Goal: Task Accomplishment & Management: Use online tool/utility

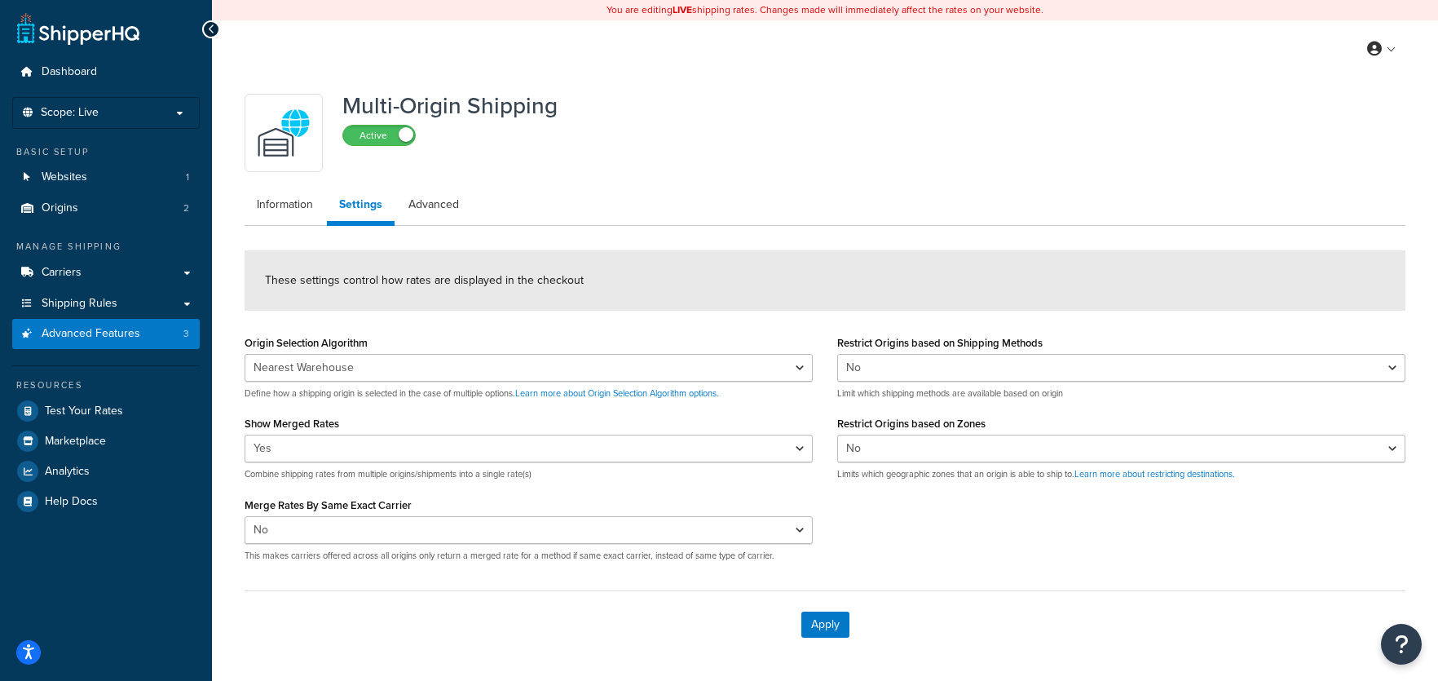
select select "false"
click at [88, 411] on span "Test Your Rates" at bounding box center [84, 411] width 78 height 14
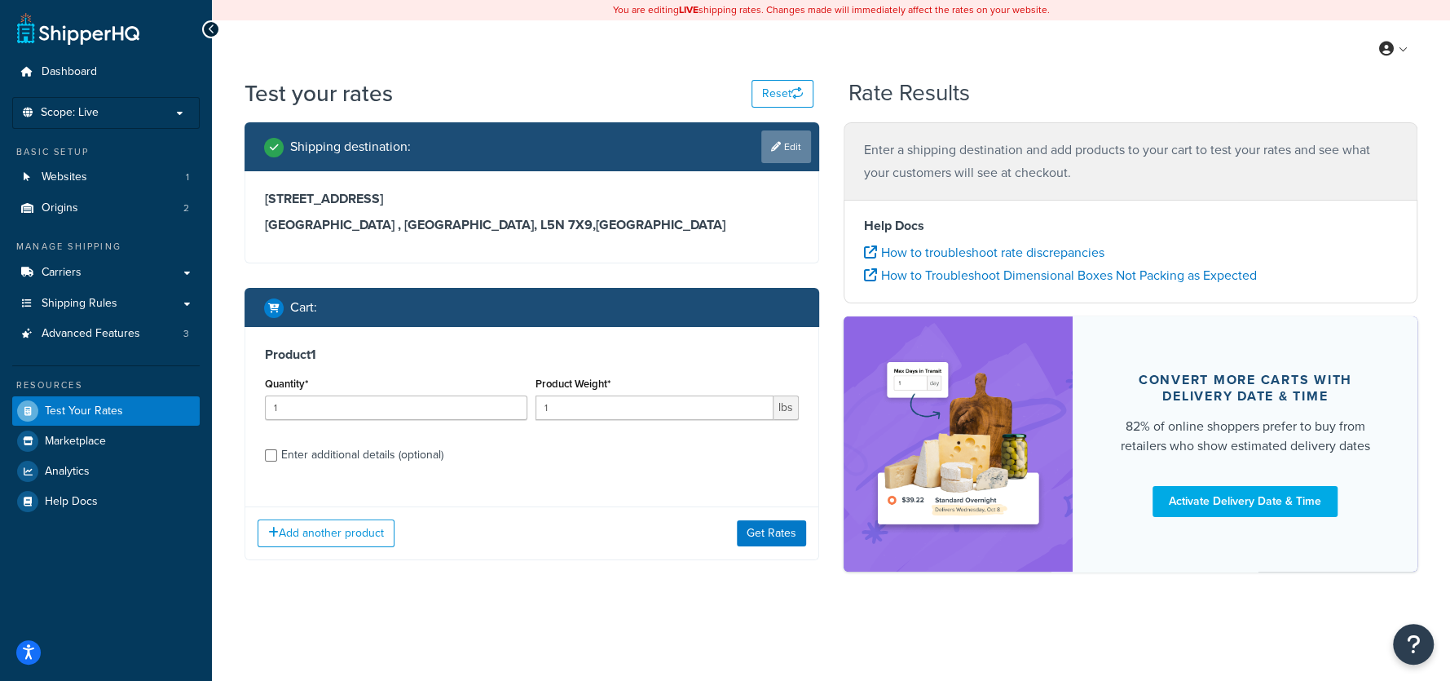
click at [781, 147] on link "Edit" at bounding box center [786, 146] width 50 height 33
select select "CA"
select select "ON"
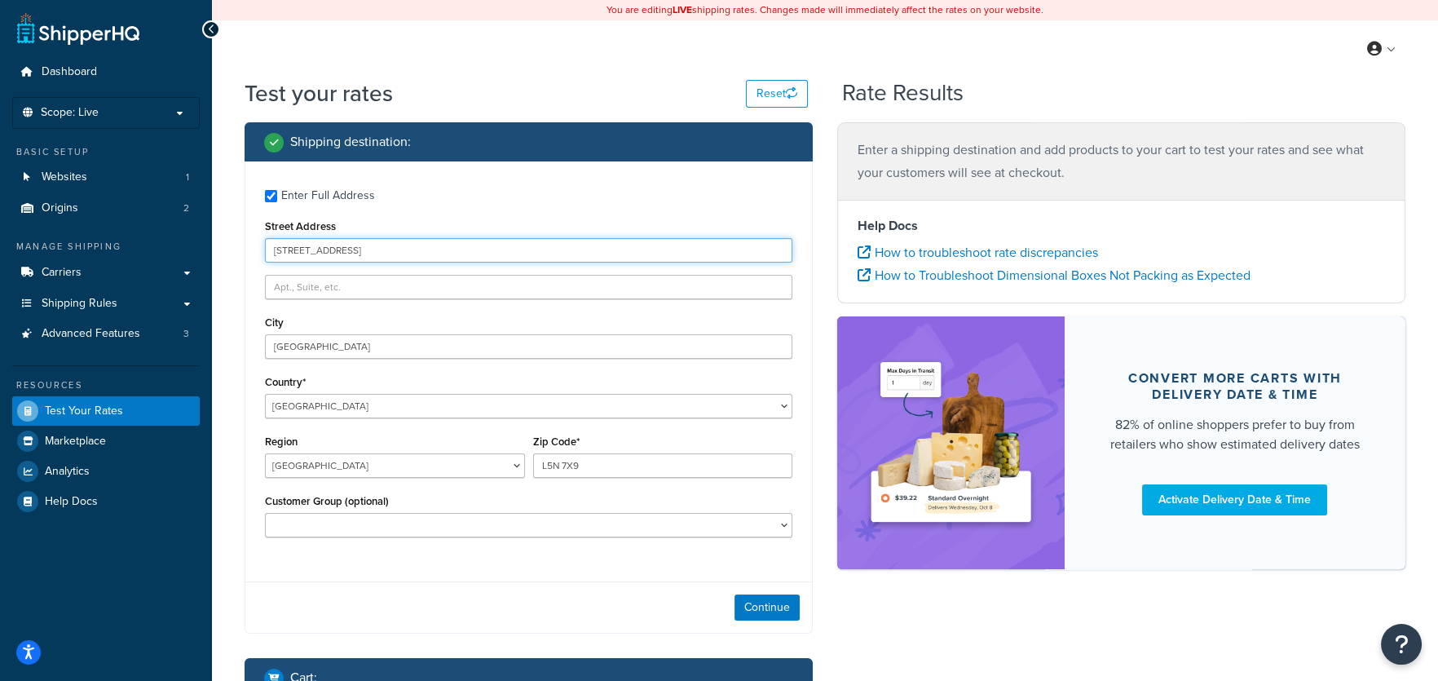
drag, startPoint x: 372, startPoint y: 249, endPoint x: 251, endPoint y: 257, distance: 120.9
click at [251, 257] on div "Enter Full Address Street Address [STREET_ADDRESS] [GEOGRAPHIC_DATA] [GEOGRAPHI…" at bounding box center [528, 365] width 567 height 408
type input "[STREET_ADDRESS][PERSON_NAME][PERSON_NAME]"
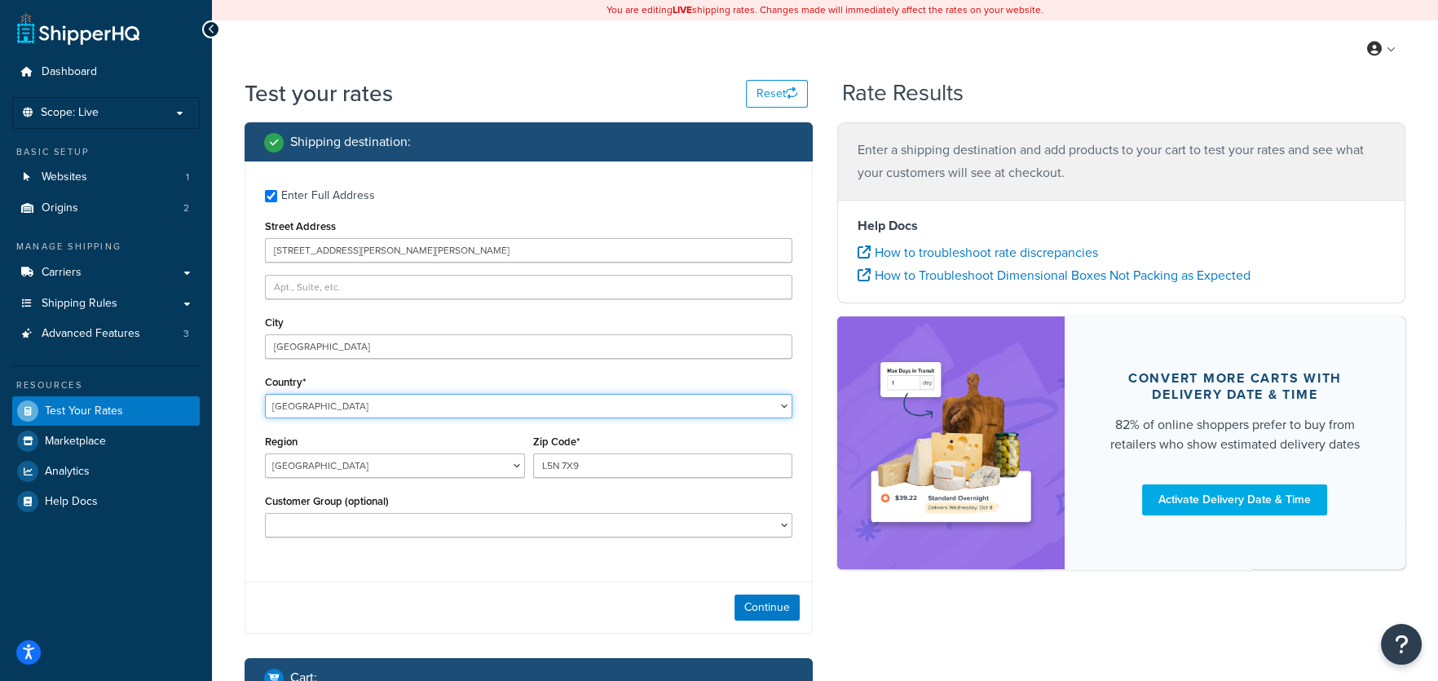
select select "US"
select select "[GEOGRAPHIC_DATA]"
click at [304, 350] on input "[GEOGRAPHIC_DATA]" at bounding box center [528, 346] width 527 height 24
type input "Austin"
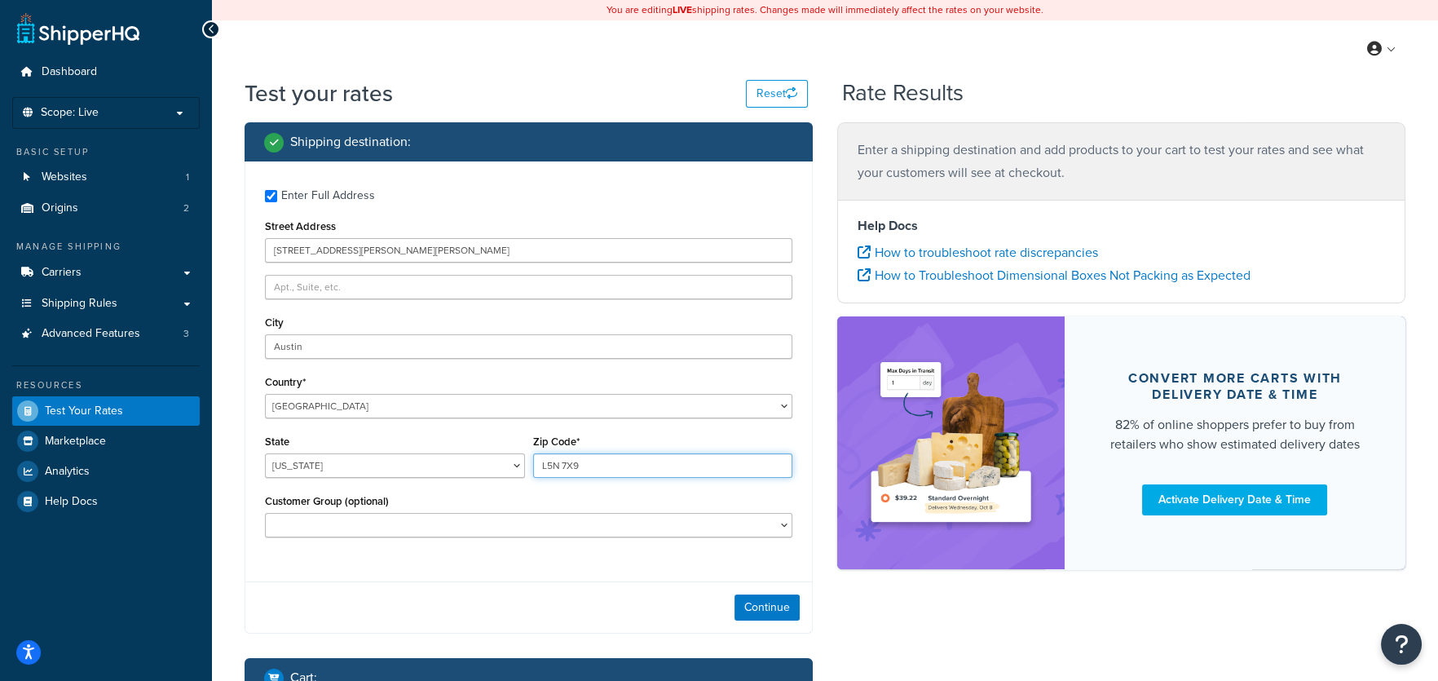
click at [593, 472] on input "L5N 7X9" at bounding box center [663, 465] width 260 height 24
type input "78739"
click at [384, 618] on div "Continue" at bounding box center [528, 606] width 567 height 51
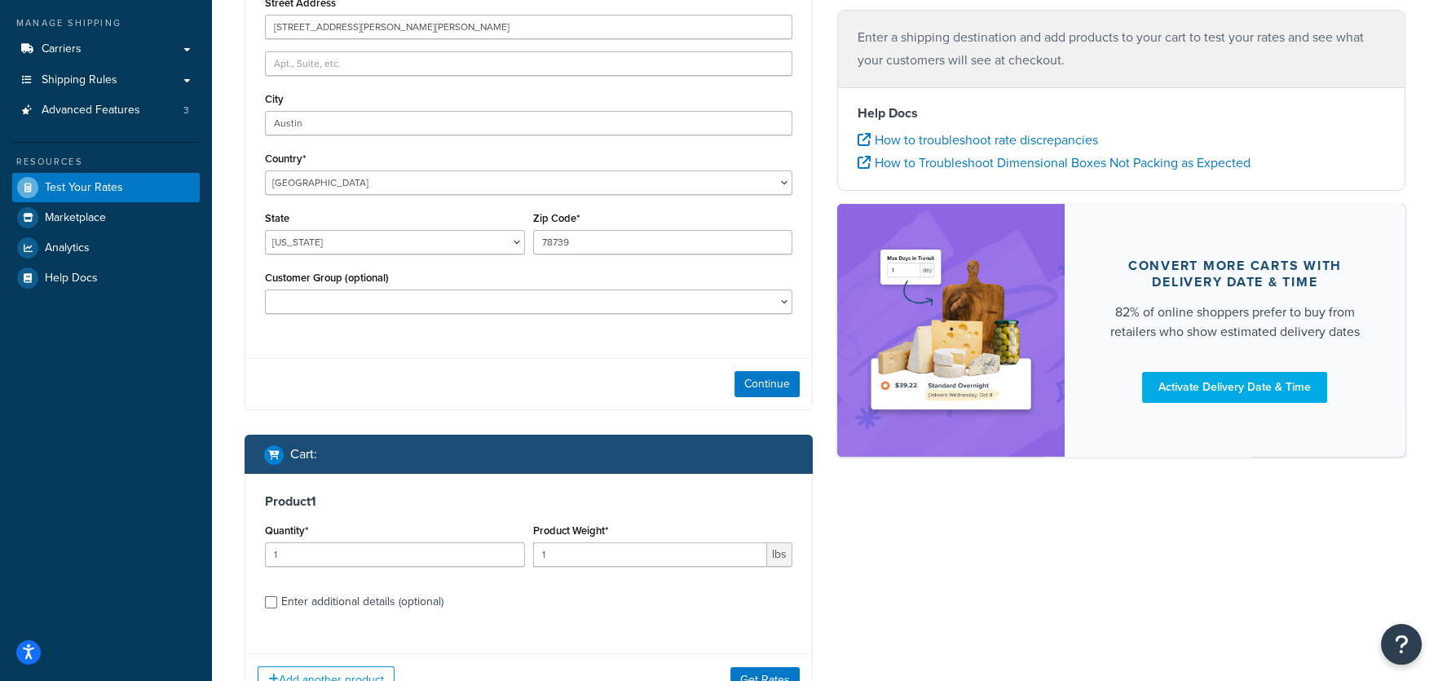
scroll to position [298, 0]
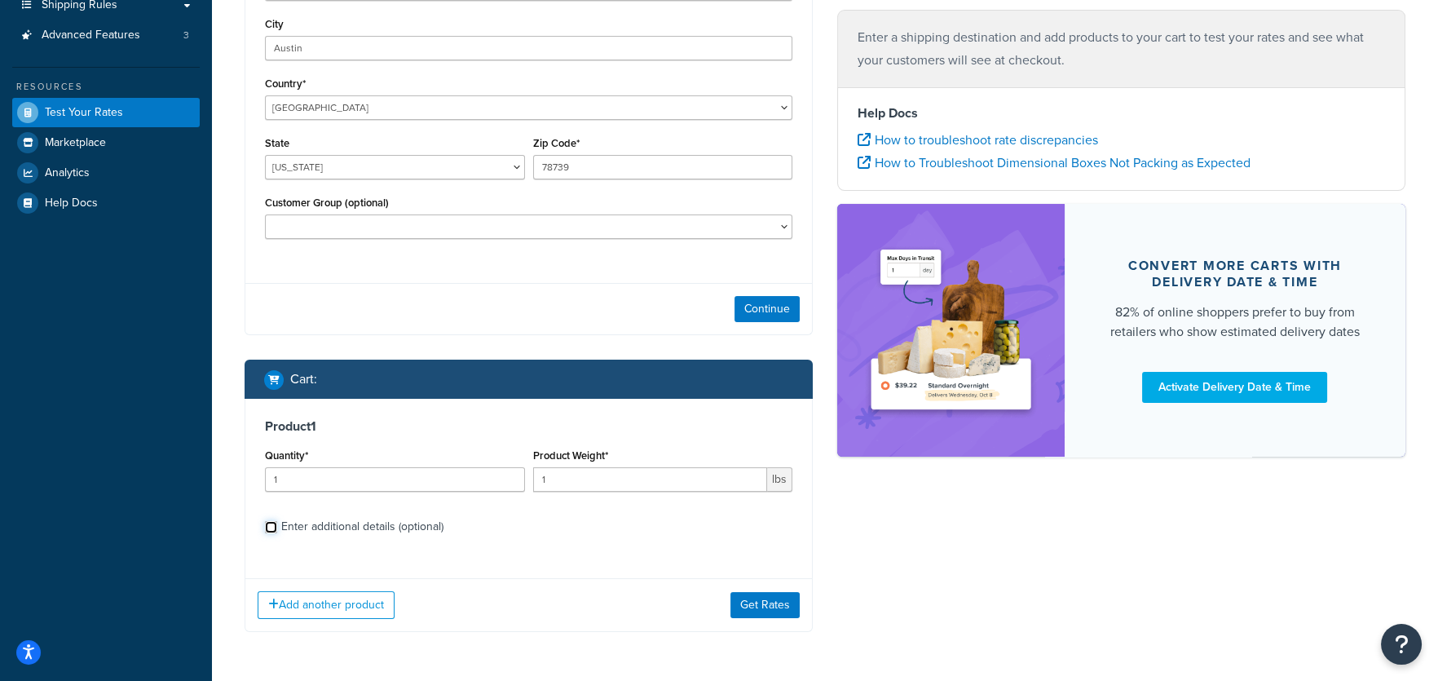
click at [265, 524] on input "Enter additional details (optional)" at bounding box center [271, 527] width 12 height 12
checkbox input "true"
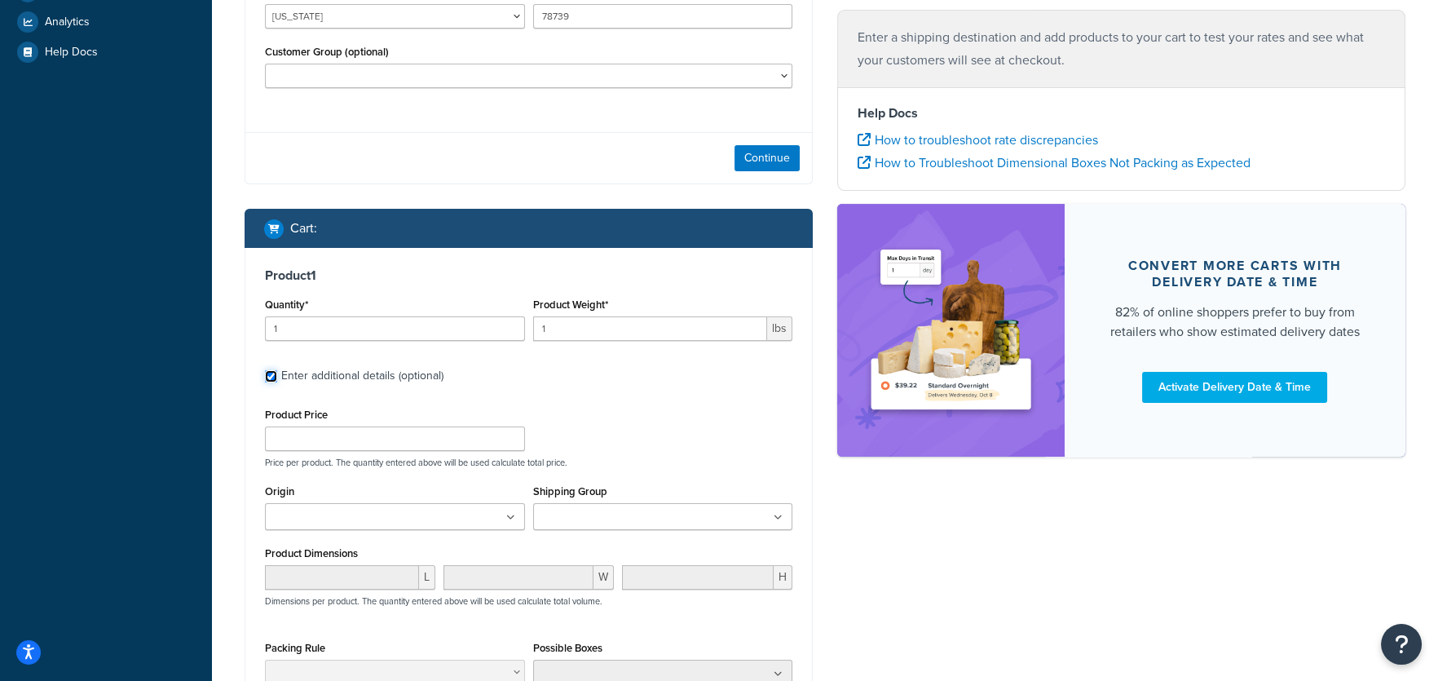
scroll to position [461, 0]
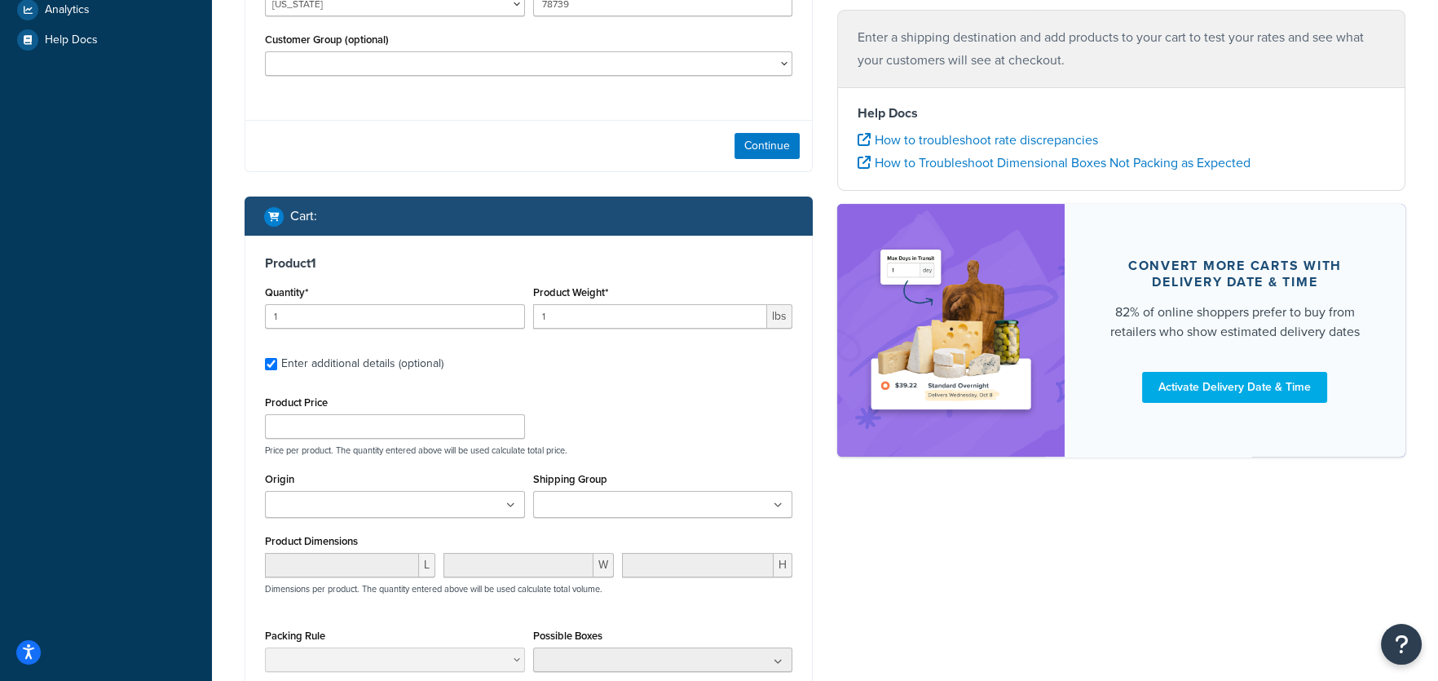
click at [640, 507] on input "Shipping Group" at bounding box center [610, 505] width 144 height 18
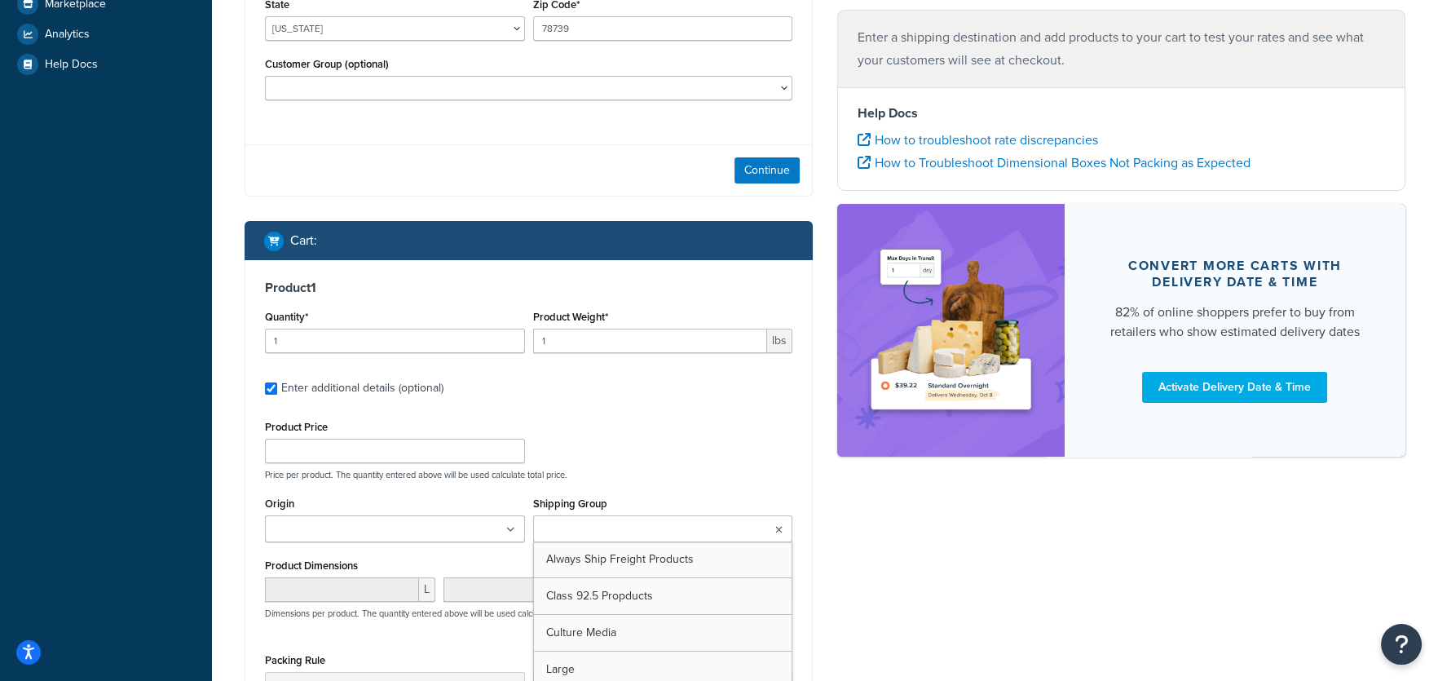
scroll to position [434, 0]
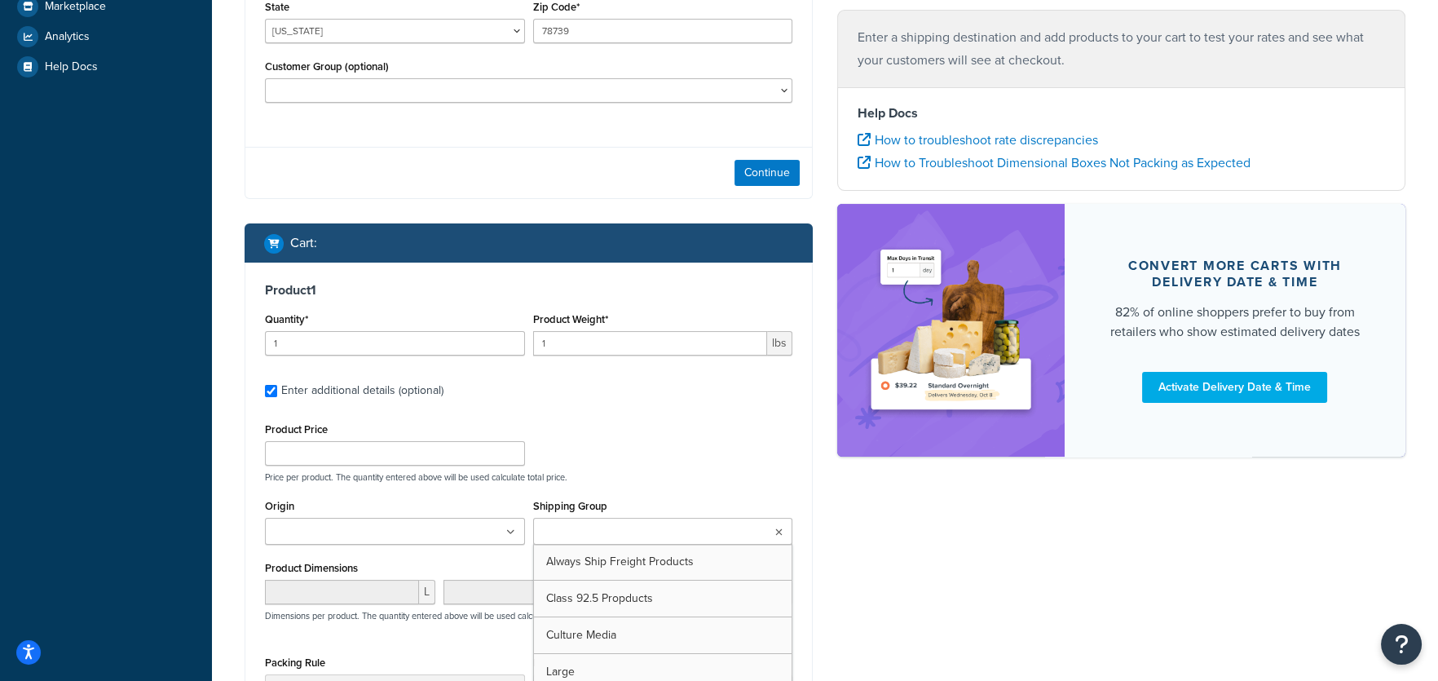
click at [701, 417] on div "Product 1 Quantity* 1 Product Weight* 1 lbs Enter additional details (optional)…" at bounding box center [528, 547] width 567 height 571
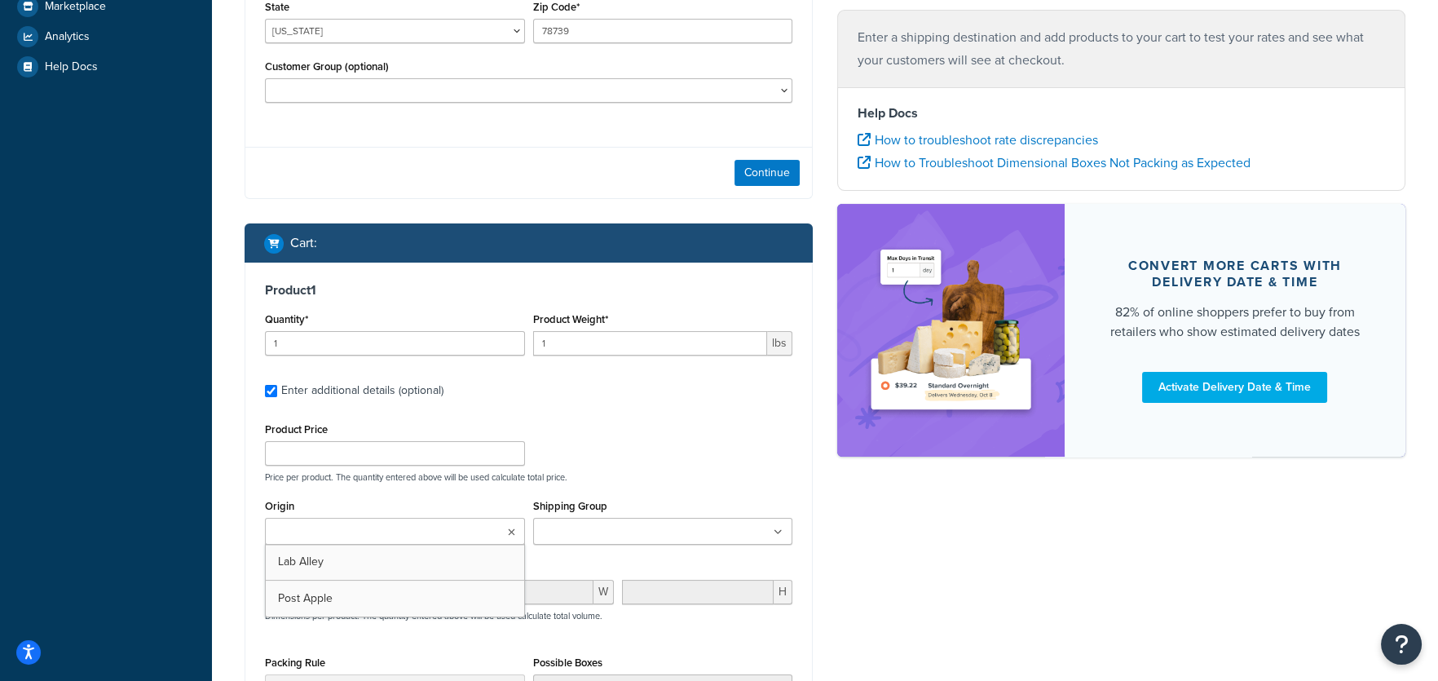
click at [324, 538] on input "Origin" at bounding box center [342, 532] width 144 height 18
click at [625, 346] on input "1" at bounding box center [650, 343] width 235 height 24
type input "20"
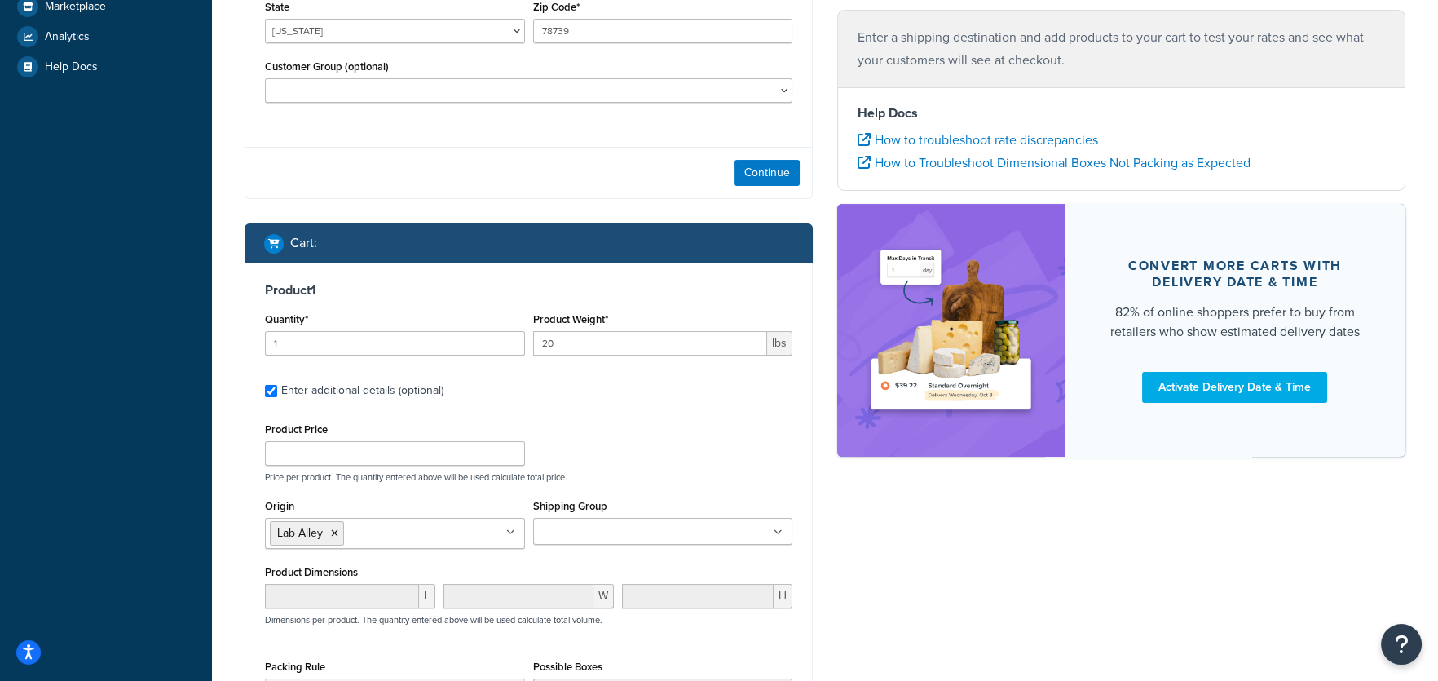
click at [676, 400] on label "Enter additional details (optional)" at bounding box center [536, 389] width 511 height 26
click at [277, 397] on input "Enter additional details (optional)" at bounding box center [271, 391] width 12 height 12
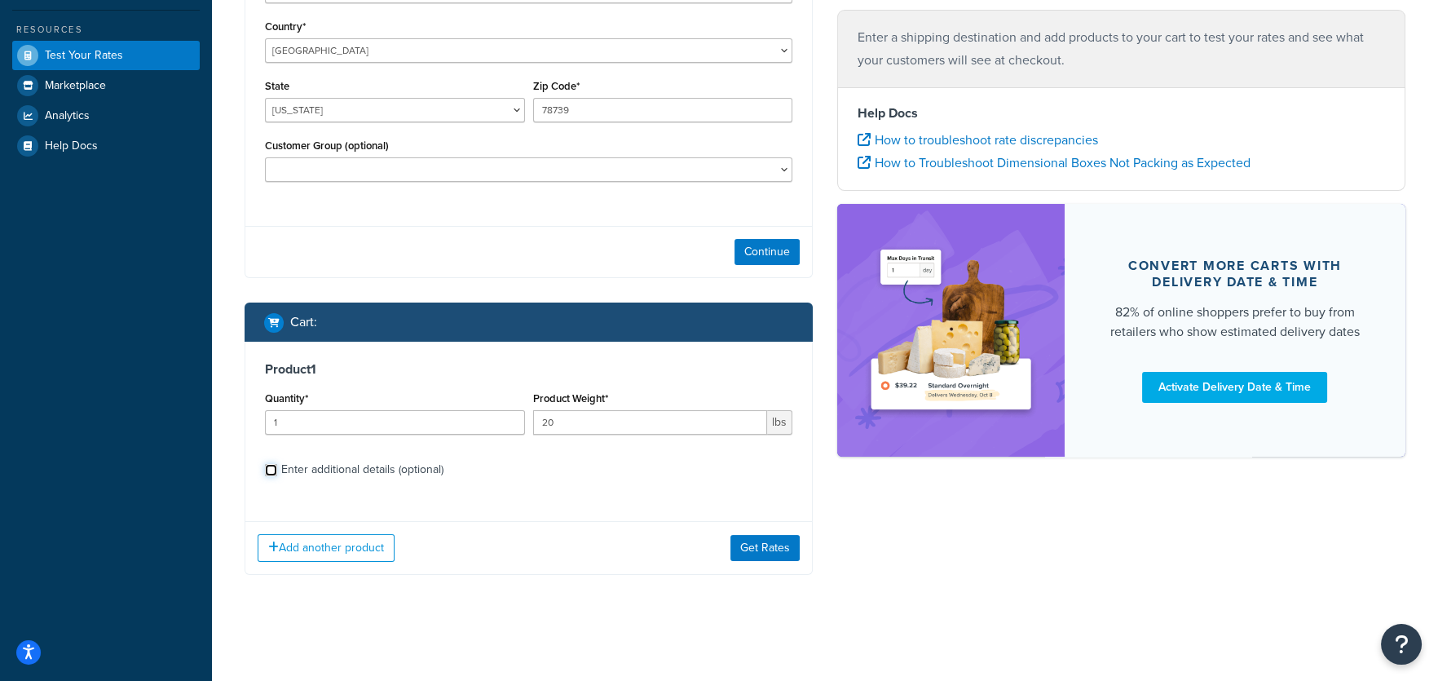
scroll to position [355, 0]
click at [262, 470] on div "Product 1 Quantity* 1 Product Weight* 20 lbs Enter additional details (optional)" at bounding box center [528, 425] width 567 height 167
click at [271, 469] on input "Enter additional details (optional)" at bounding box center [271, 470] width 12 height 12
checkbox input "true"
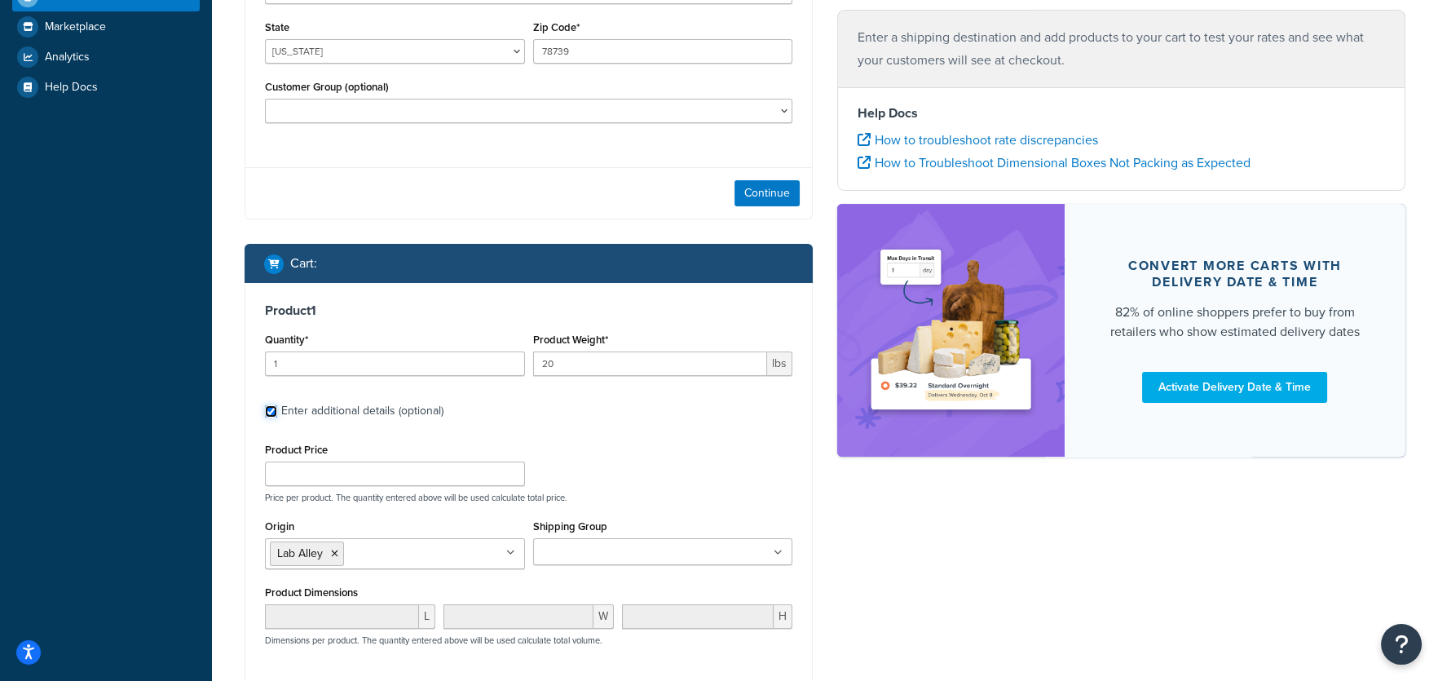
scroll to position [491, 0]
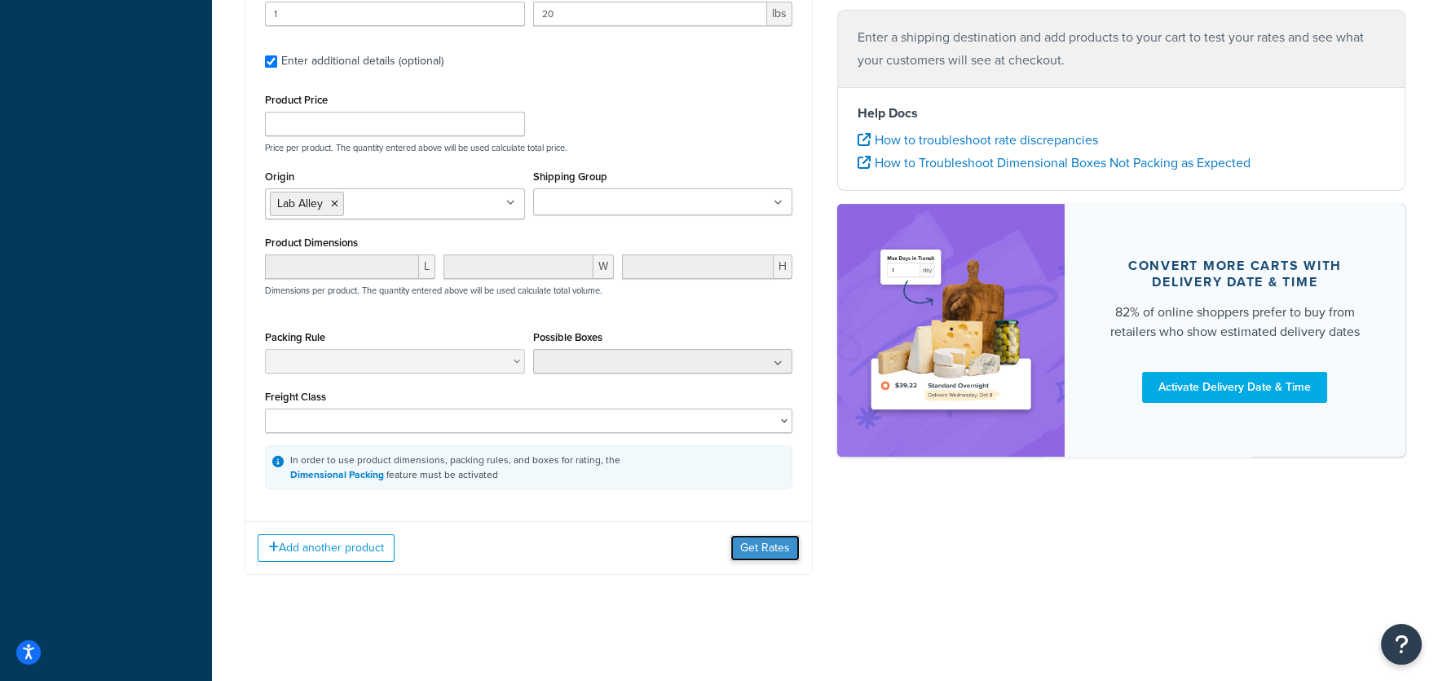
click at [756, 544] on button "Get Rates" at bounding box center [764, 548] width 69 height 26
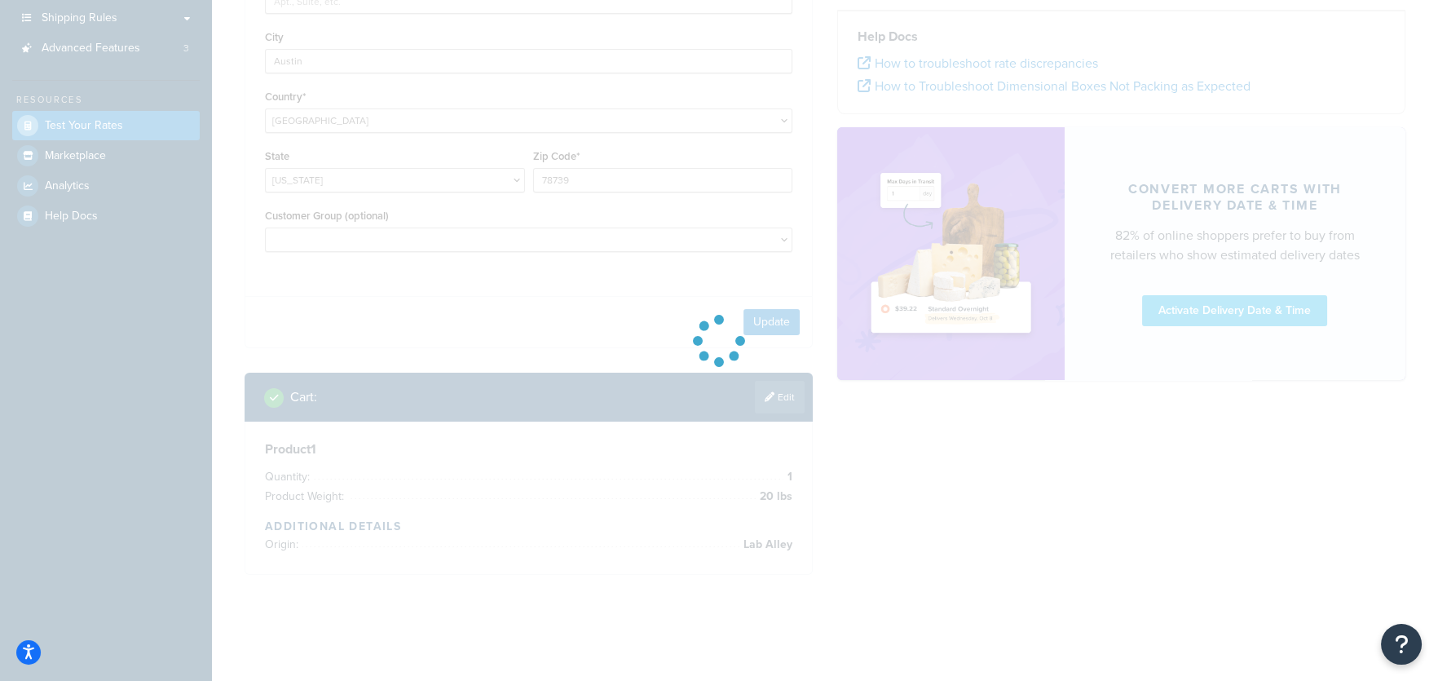
scroll to position [285, 0]
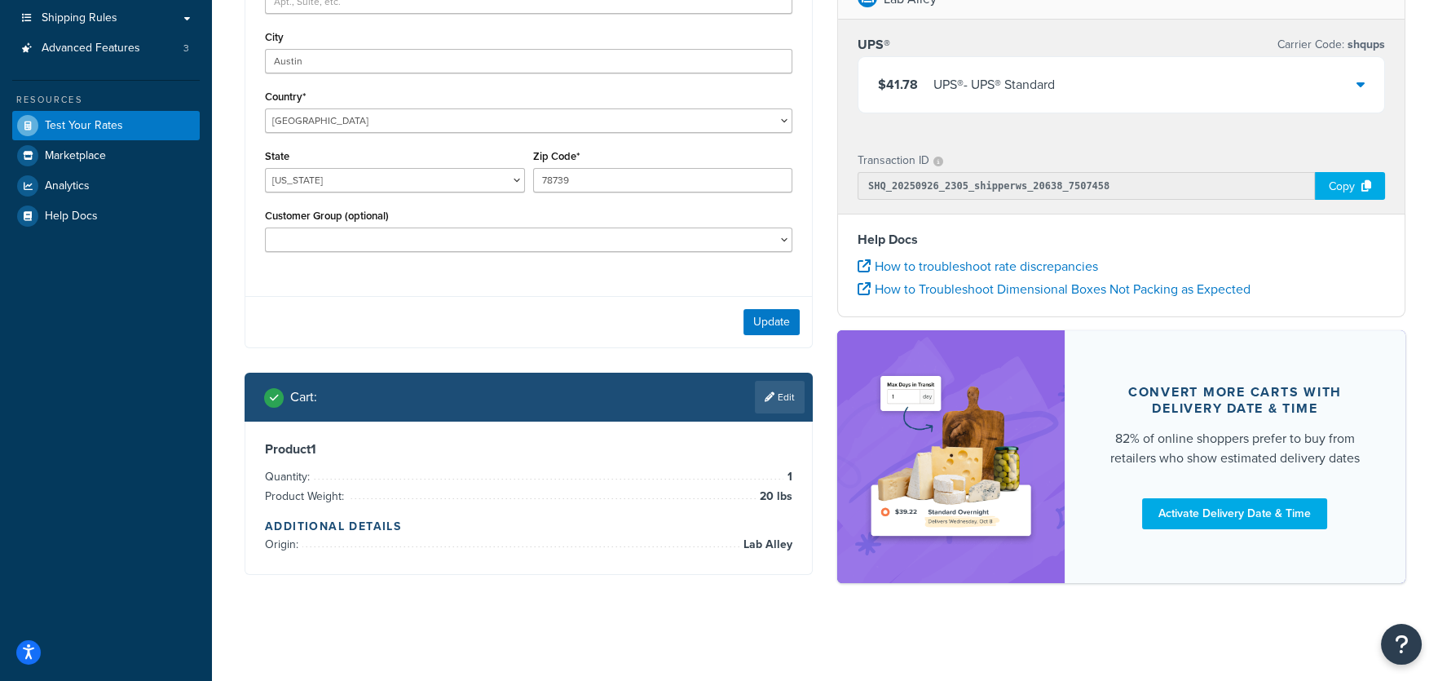
click at [1359, 84] on icon at bounding box center [1360, 84] width 8 height 13
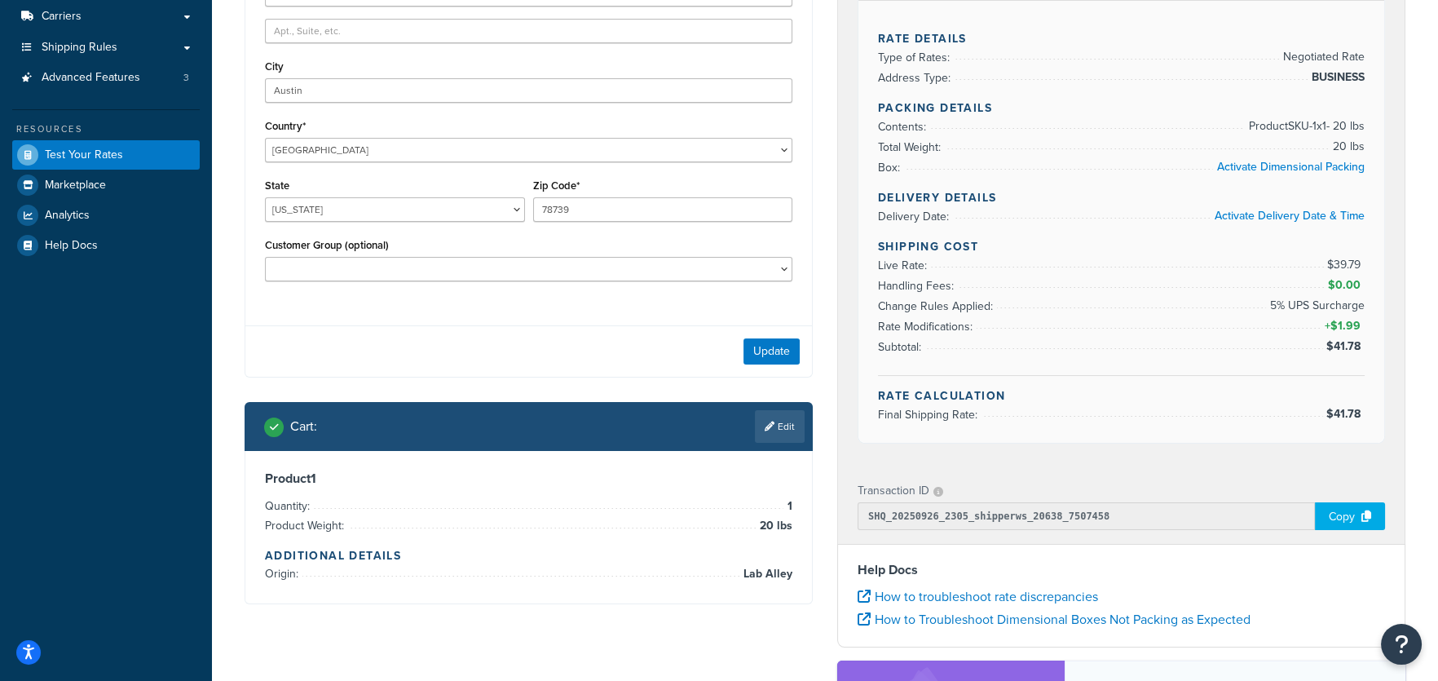
scroll to position [258, 0]
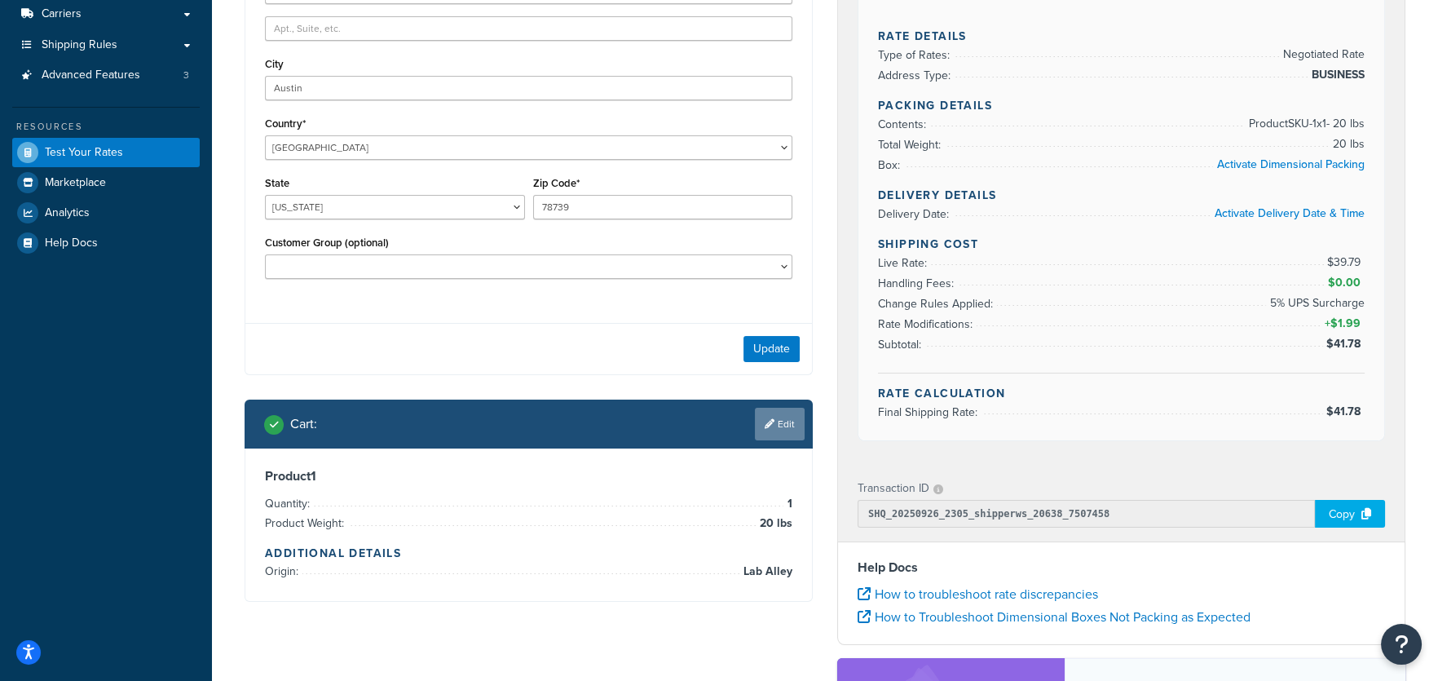
click at [783, 427] on link "Edit" at bounding box center [780, 424] width 50 height 33
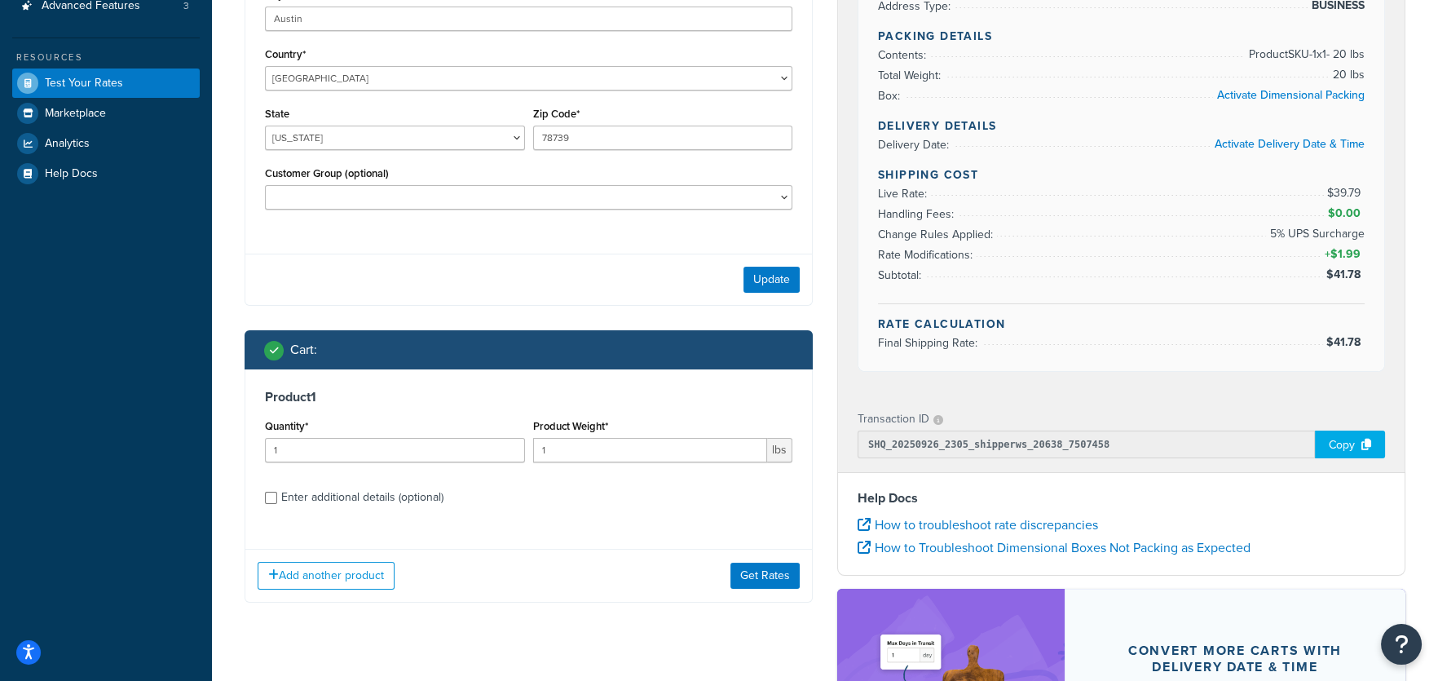
click at [273, 514] on div "Product 1 Quantity* 1 Product Weight* 1 lbs Enter additional details (optional)" at bounding box center [528, 452] width 567 height 167
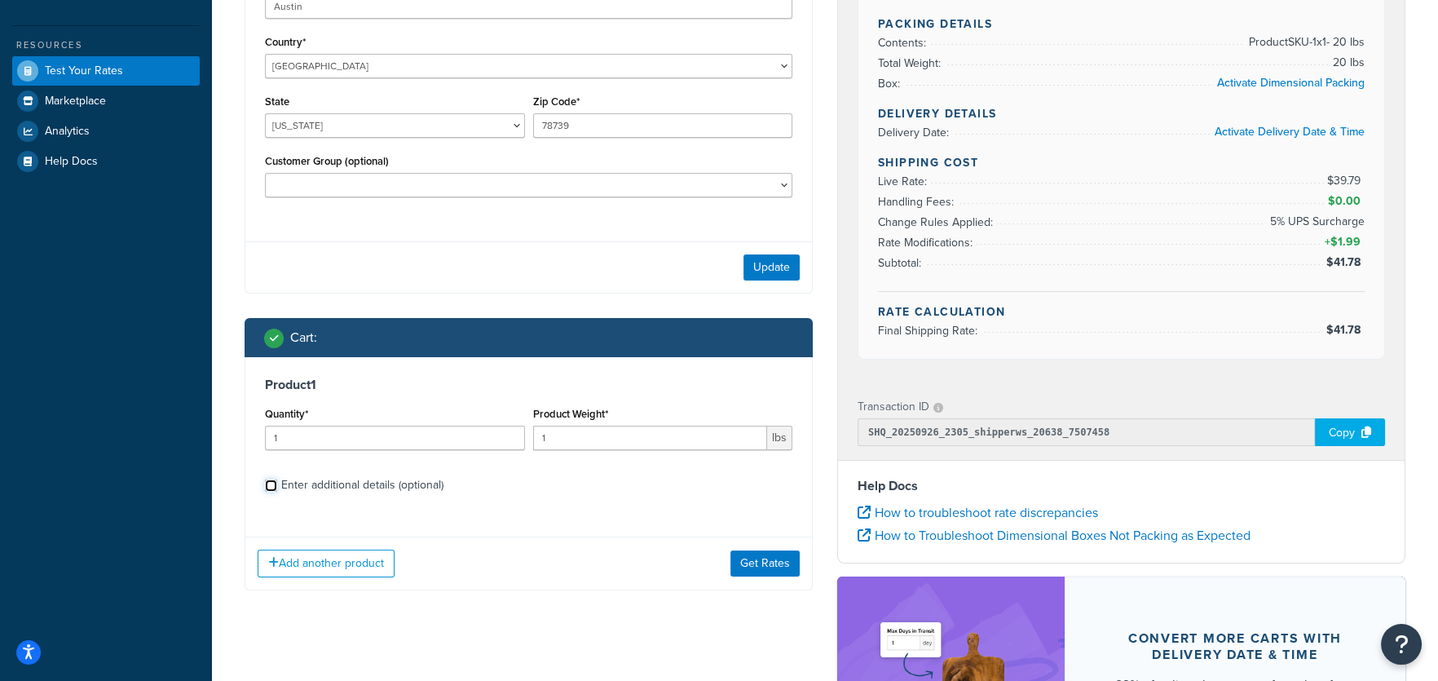
click at [268, 486] on input "Enter additional details (optional)" at bounding box center [271, 485] width 12 height 12
checkbox input "true"
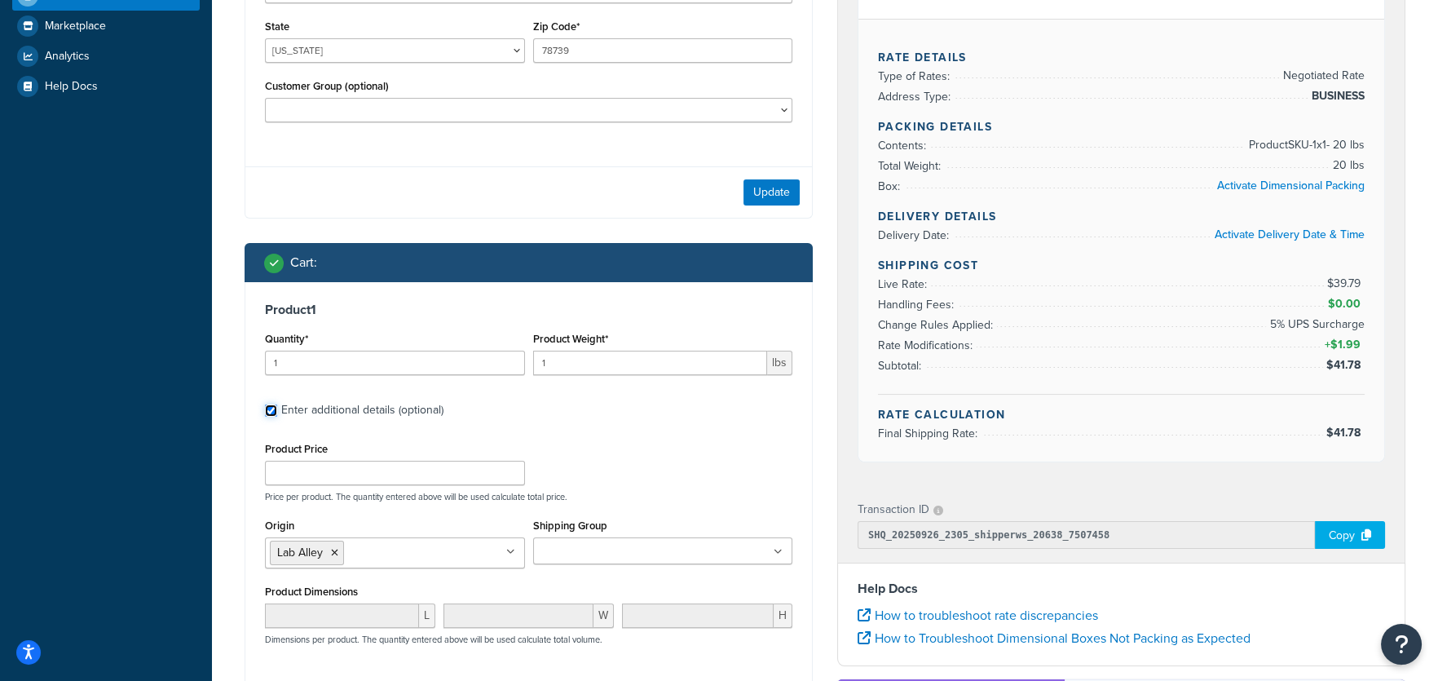
scroll to position [448, 0]
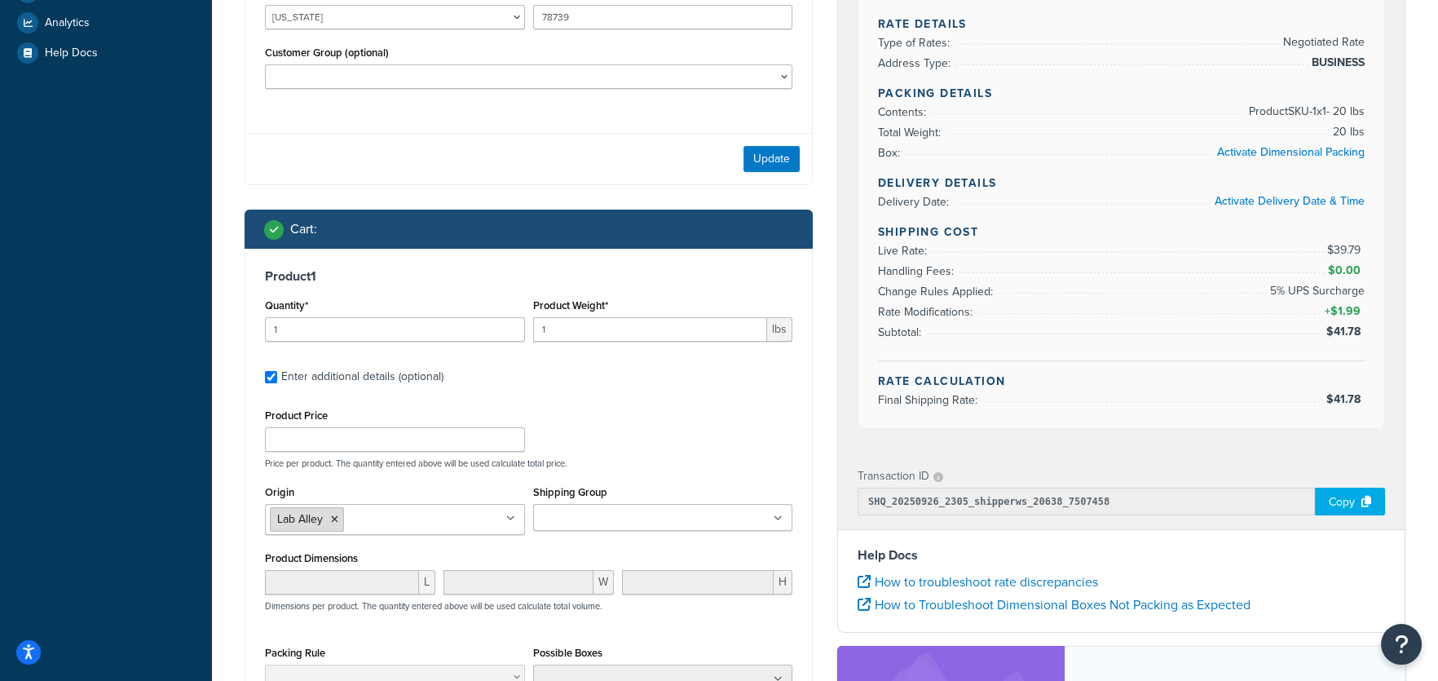
click at [336, 521] on icon at bounding box center [334, 519] width 7 height 10
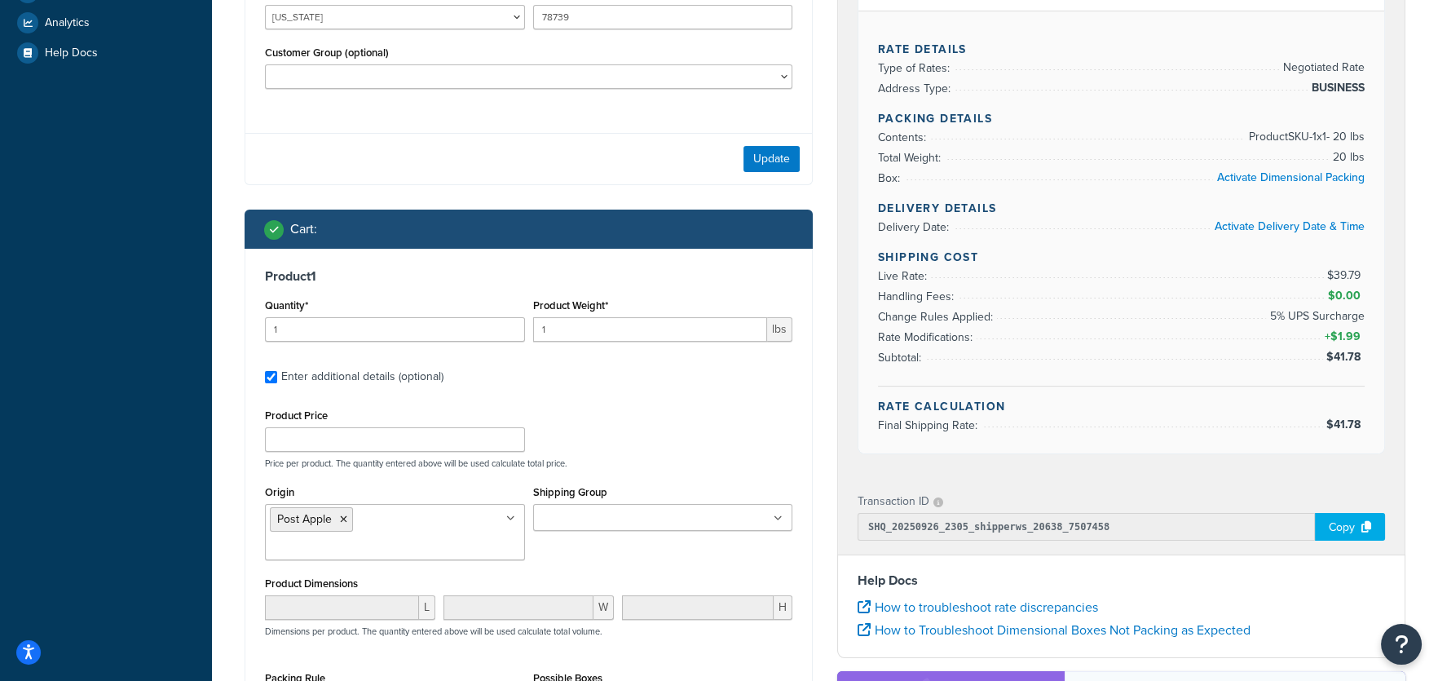
click at [752, 431] on div "Product Price Price per product. The quantity entered above will be used calcul…" at bounding box center [529, 436] width 536 height 64
drag, startPoint x: 623, startPoint y: 325, endPoint x: 566, endPoint y: 324, distance: 57.1
click at [566, 324] on input "1" at bounding box center [650, 329] width 235 height 24
drag, startPoint x: 555, startPoint y: 330, endPoint x: 528, endPoint y: 330, distance: 26.9
click at [529, 330] on div "Product Weight* 1 lbs" at bounding box center [663, 324] width 268 height 60
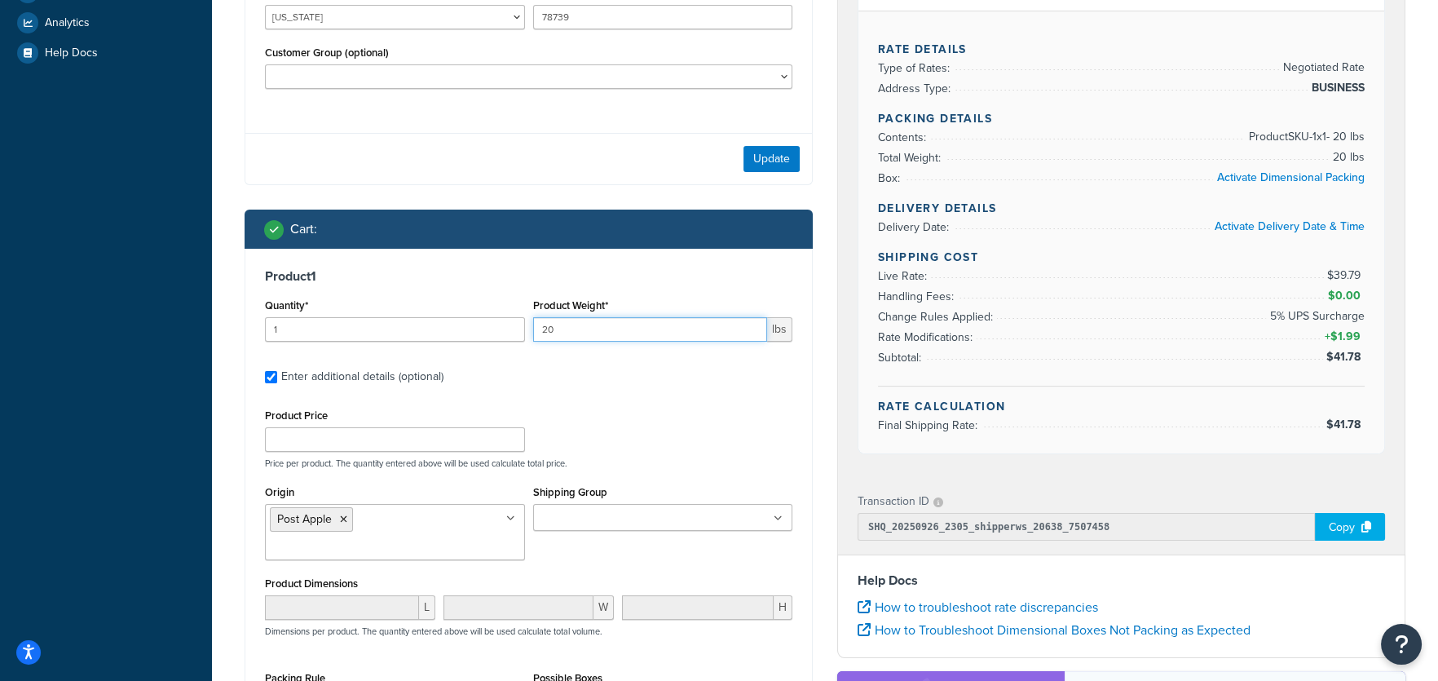
type input "20"
click at [730, 278] on h3 "Product 1" at bounding box center [528, 276] width 527 height 16
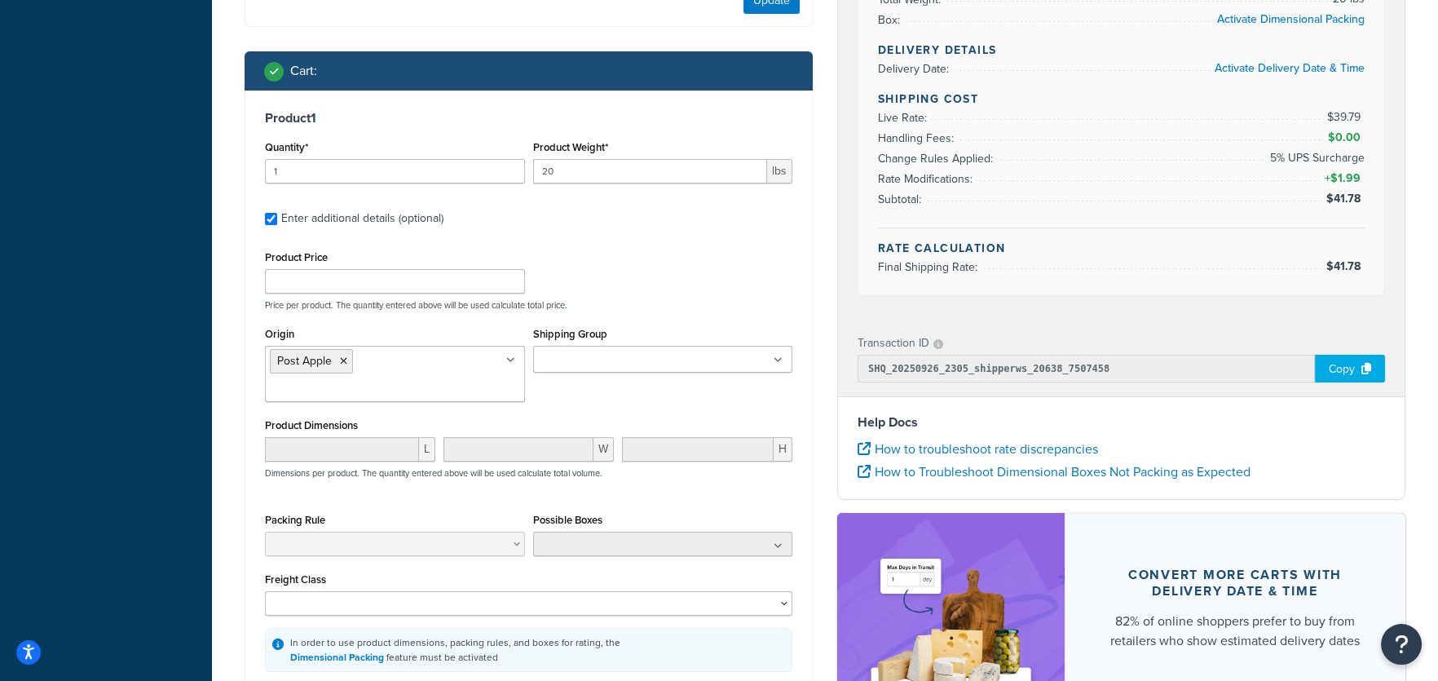
scroll to position [611, 0]
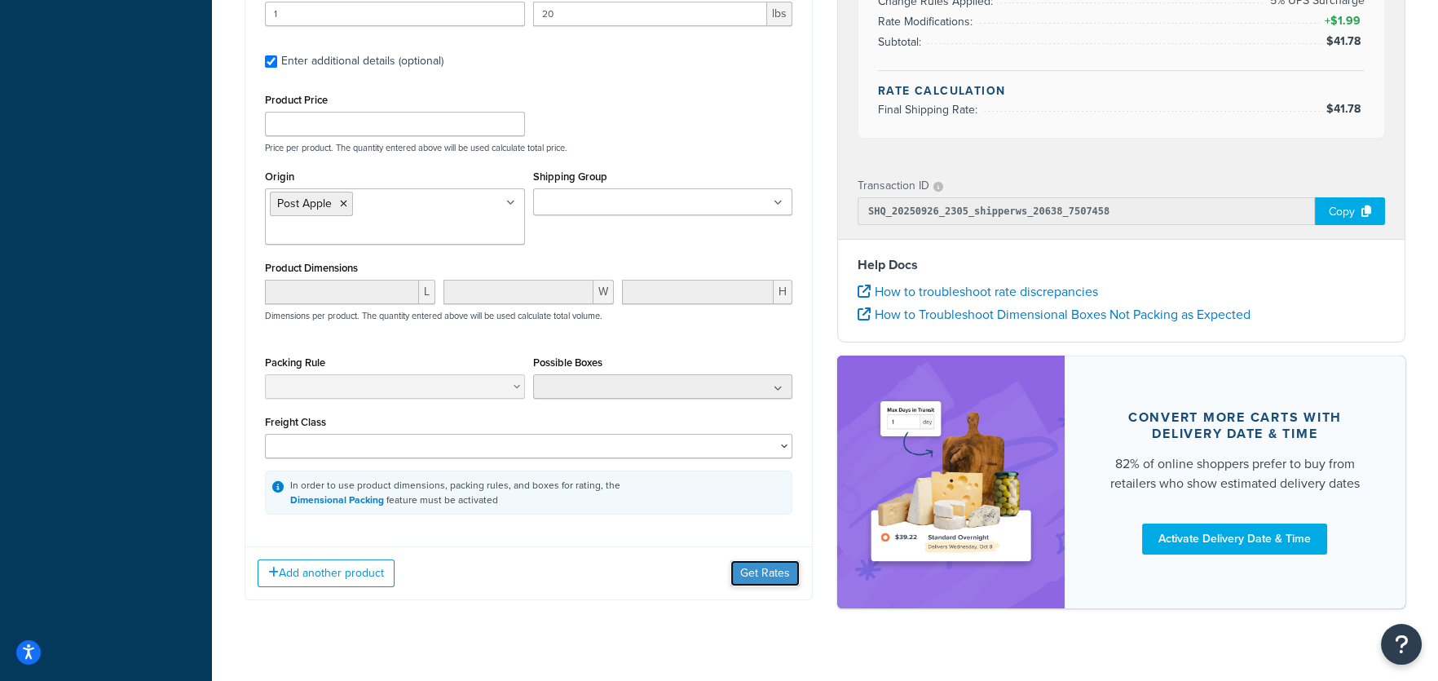
click at [751, 560] on button "Get Rates" at bounding box center [764, 573] width 69 height 26
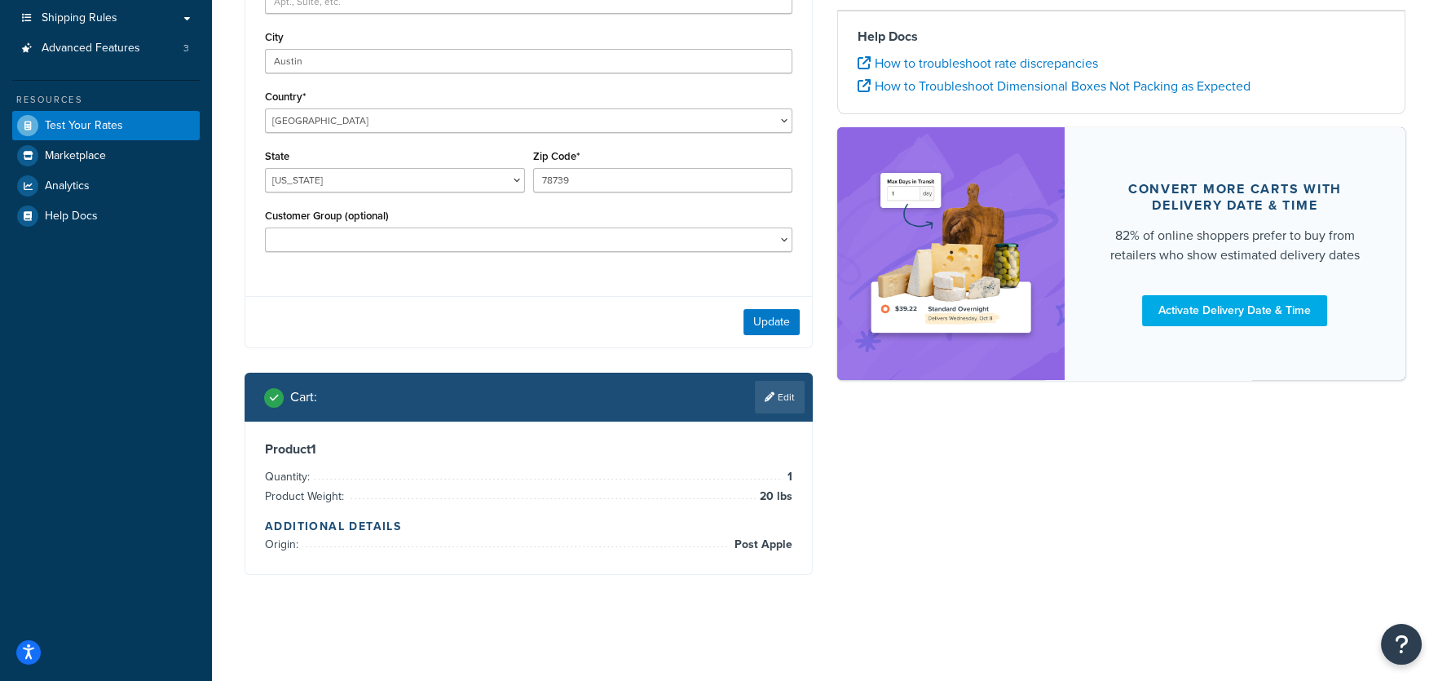
scroll to position [285, 0]
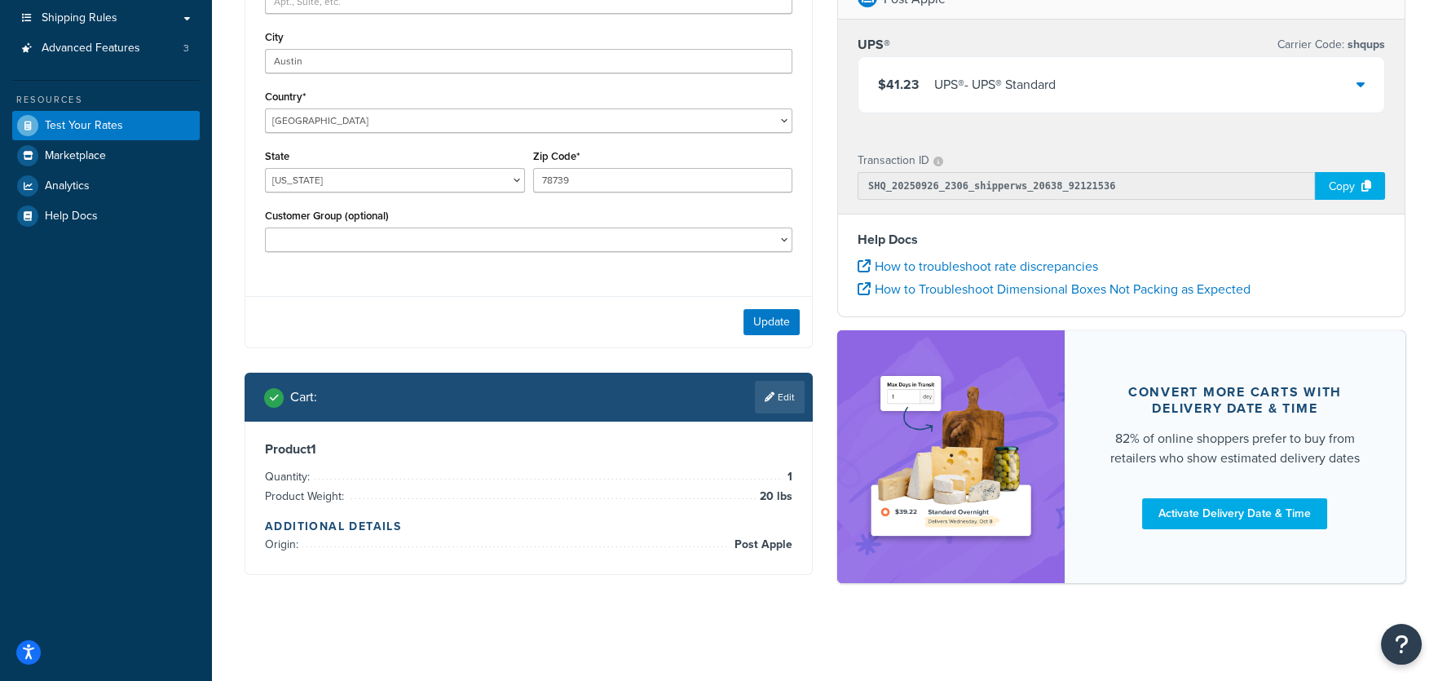
click at [1363, 83] on icon at bounding box center [1360, 84] width 8 height 13
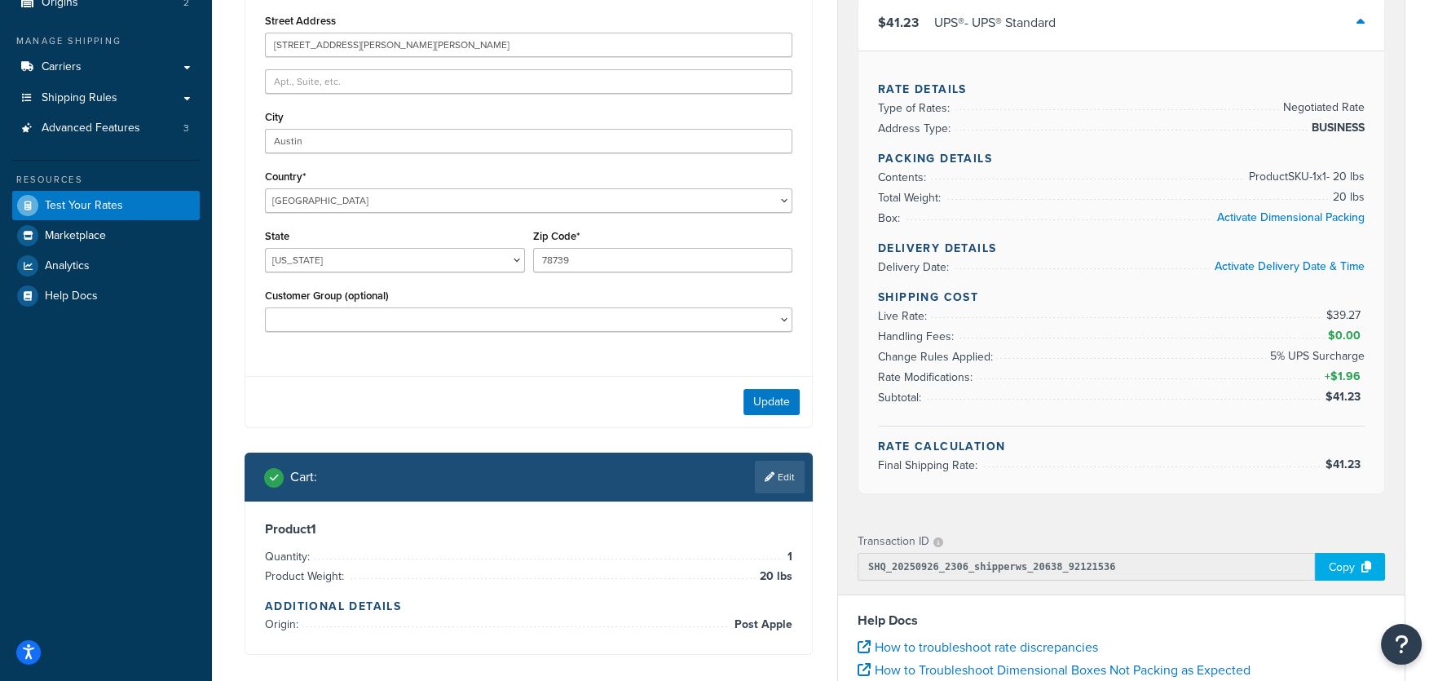
scroll to position [173, 0]
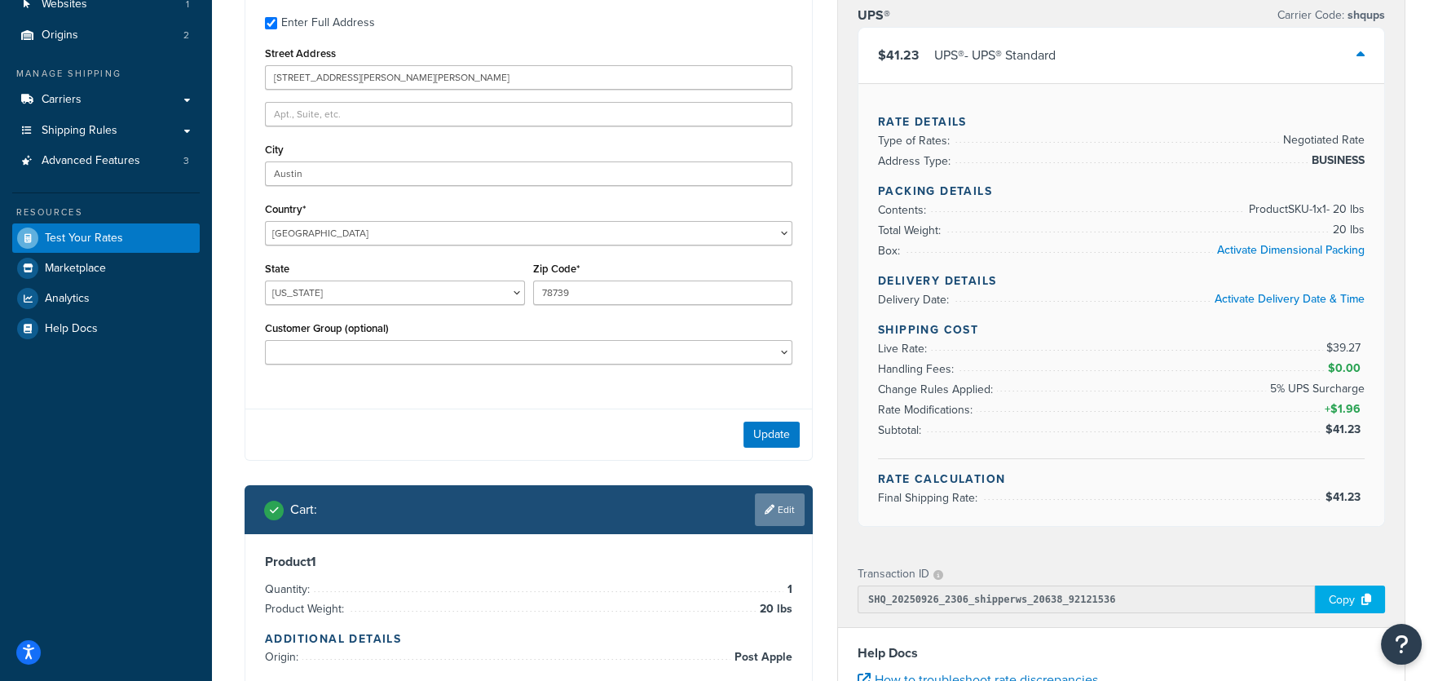
click at [801, 513] on link "Edit" at bounding box center [780, 509] width 50 height 33
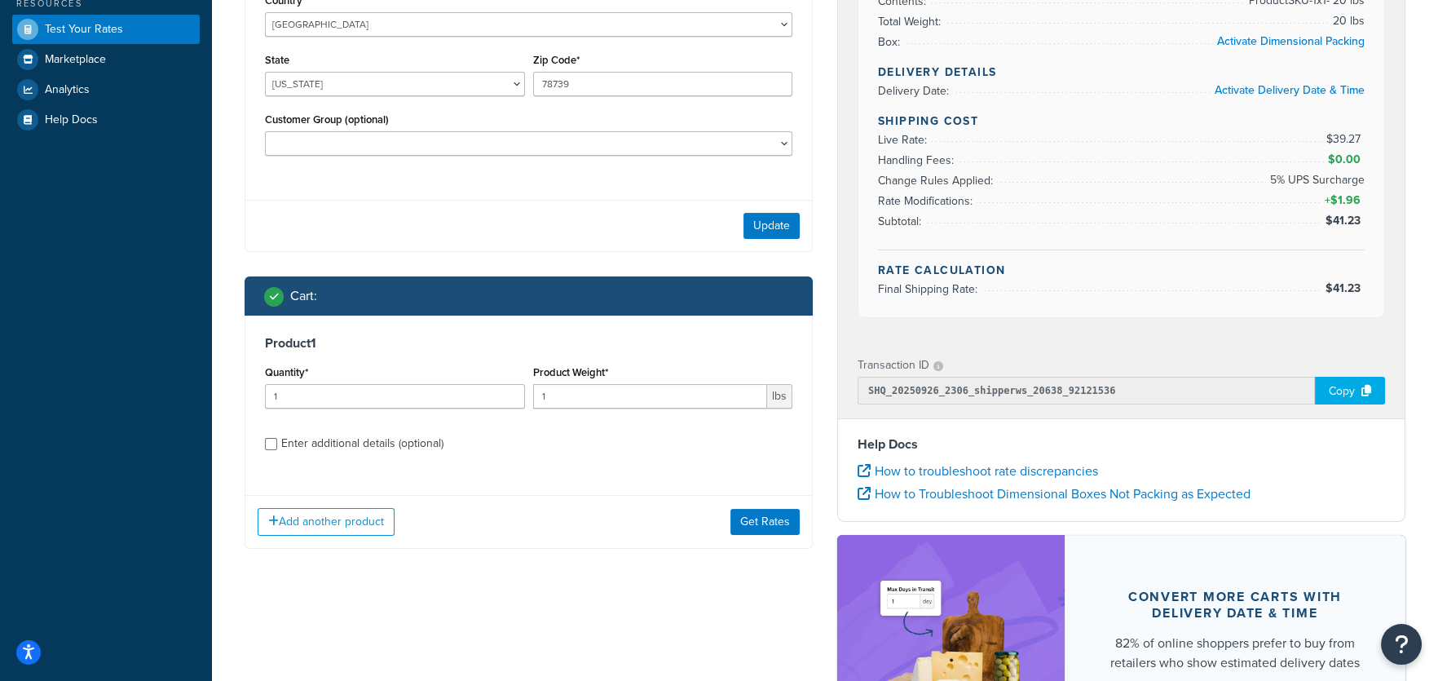
scroll to position [417, 0]
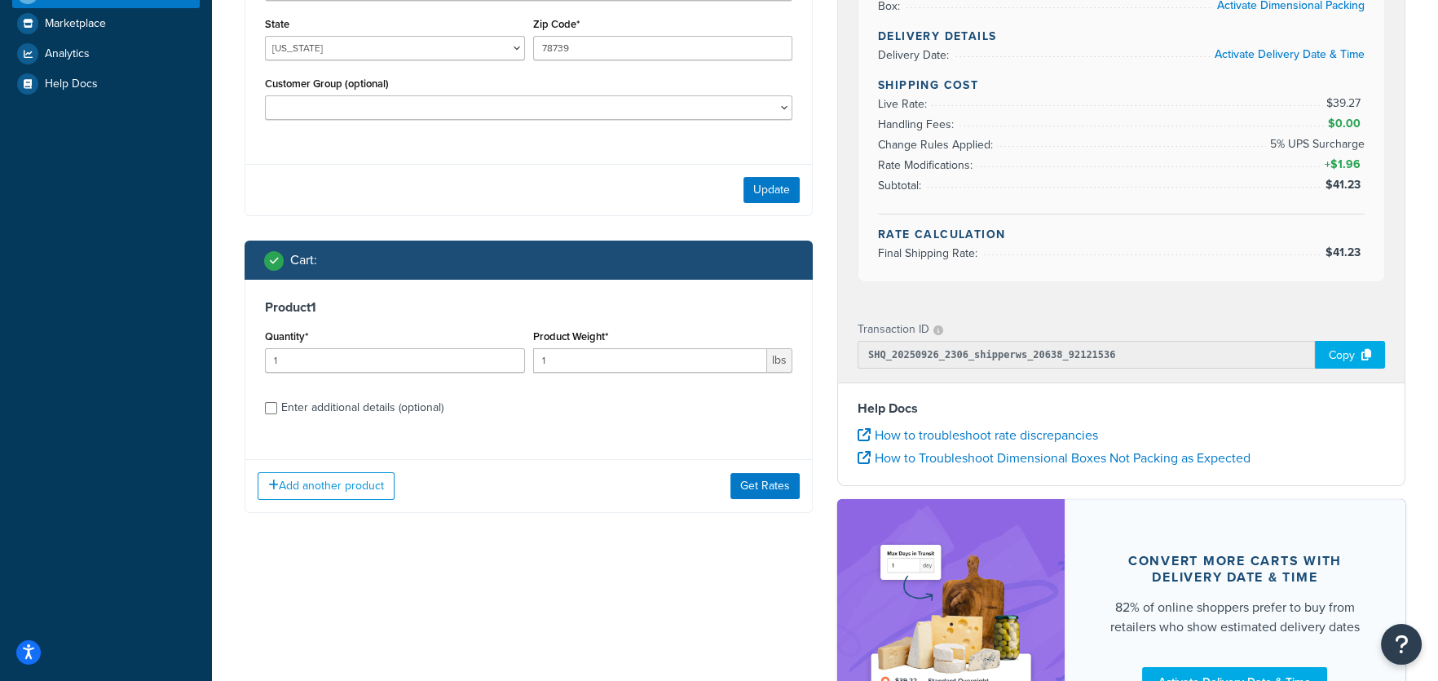
click at [261, 405] on div "Product 1 Quantity* 1 Product Weight* 1 lbs Enter additional details (optional)" at bounding box center [528, 363] width 567 height 167
click at [271, 406] on input "Enter additional details (optional)" at bounding box center [271, 408] width 12 height 12
checkbox input "true"
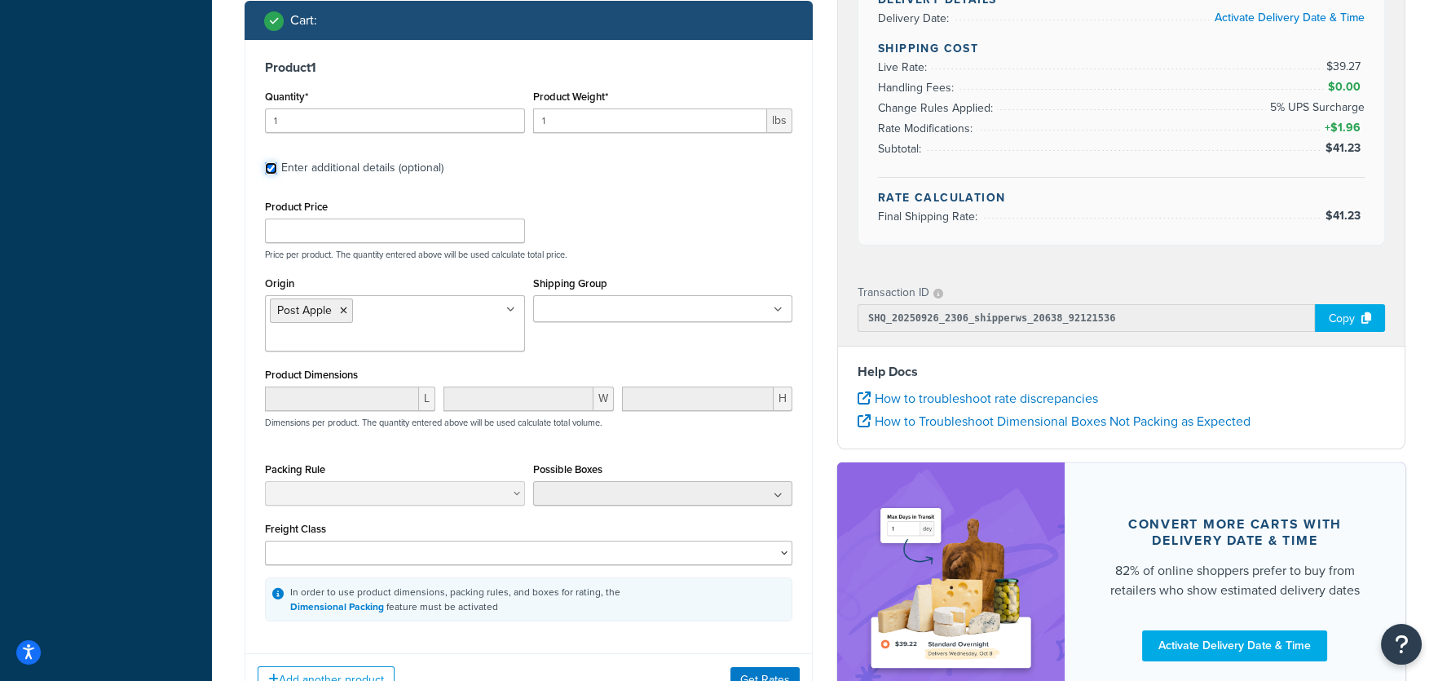
scroll to position [634, 0]
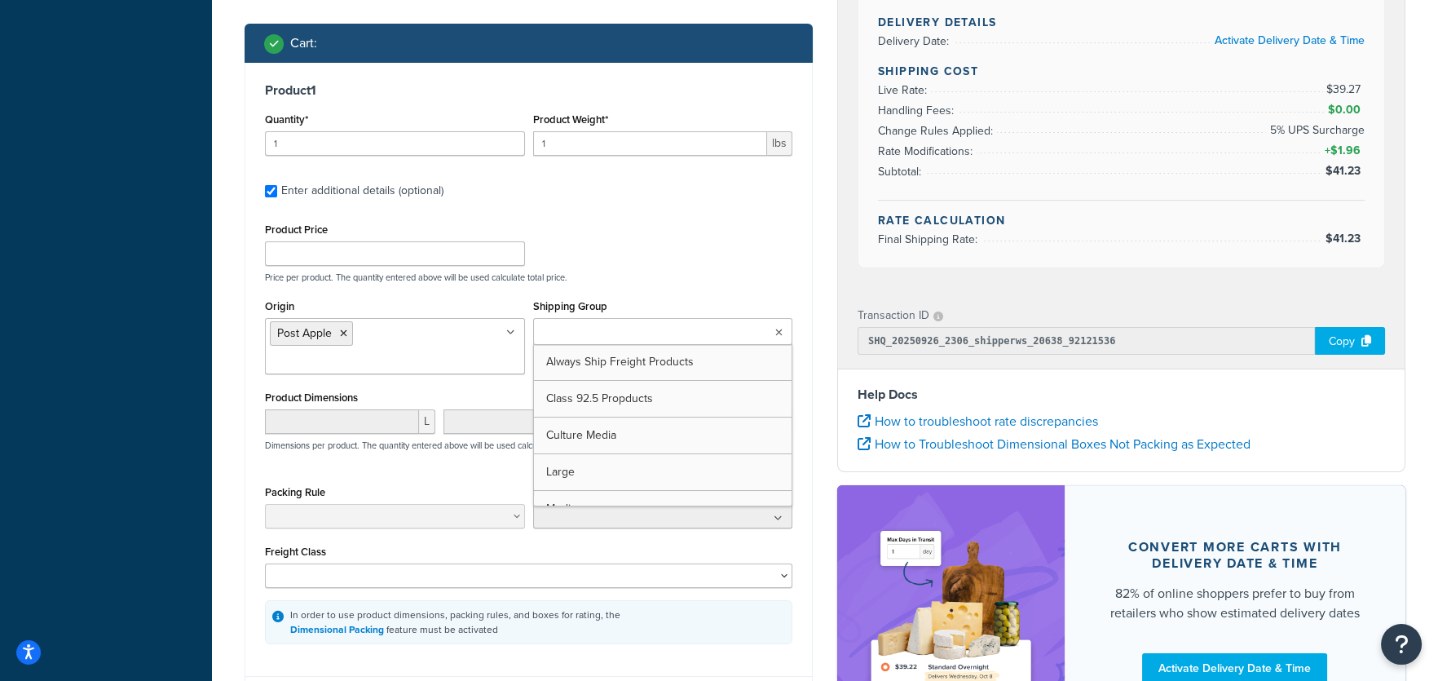
click at [576, 332] on input "Shipping Group" at bounding box center [610, 333] width 144 height 18
click at [662, 290] on div "Product Price Price per product. The quantity entered above will be used calcul…" at bounding box center [528, 430] width 527 height 425
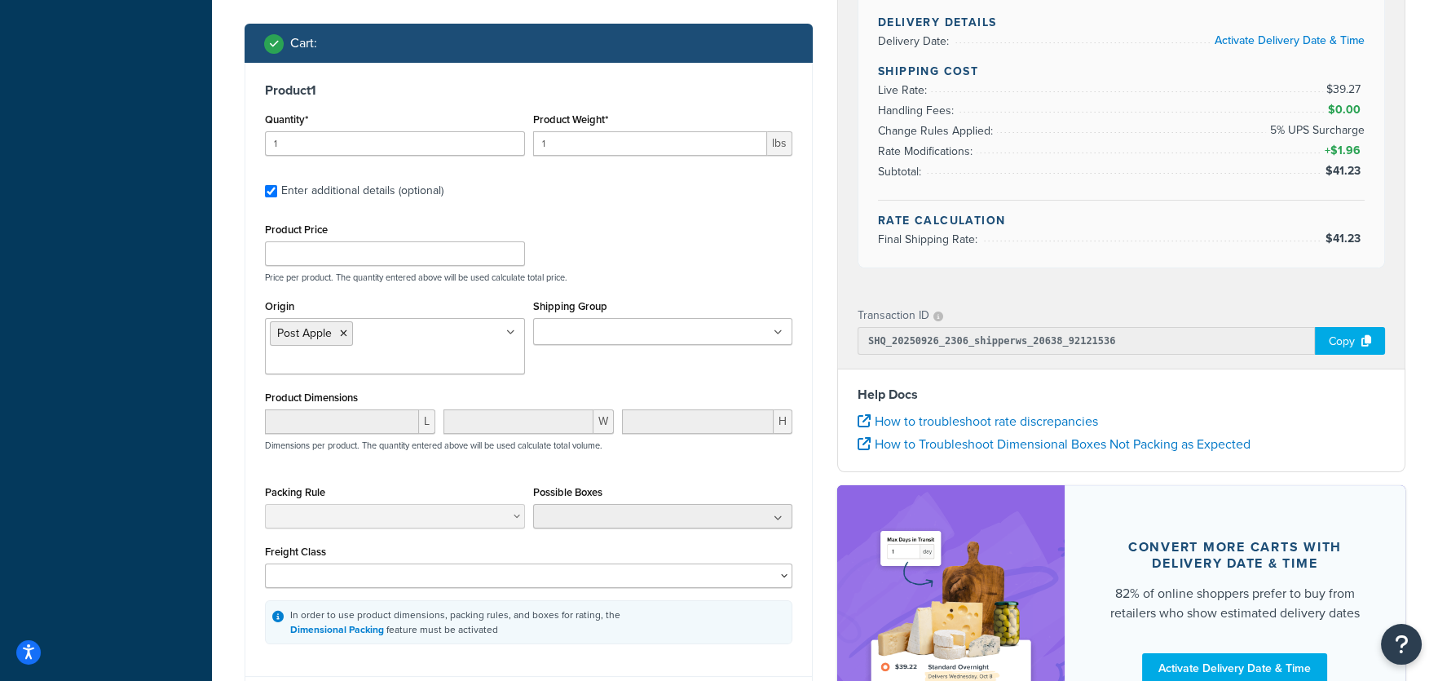
click at [408, 320] on div "Origin Post Apple Lab Alley" at bounding box center [395, 334] width 260 height 79
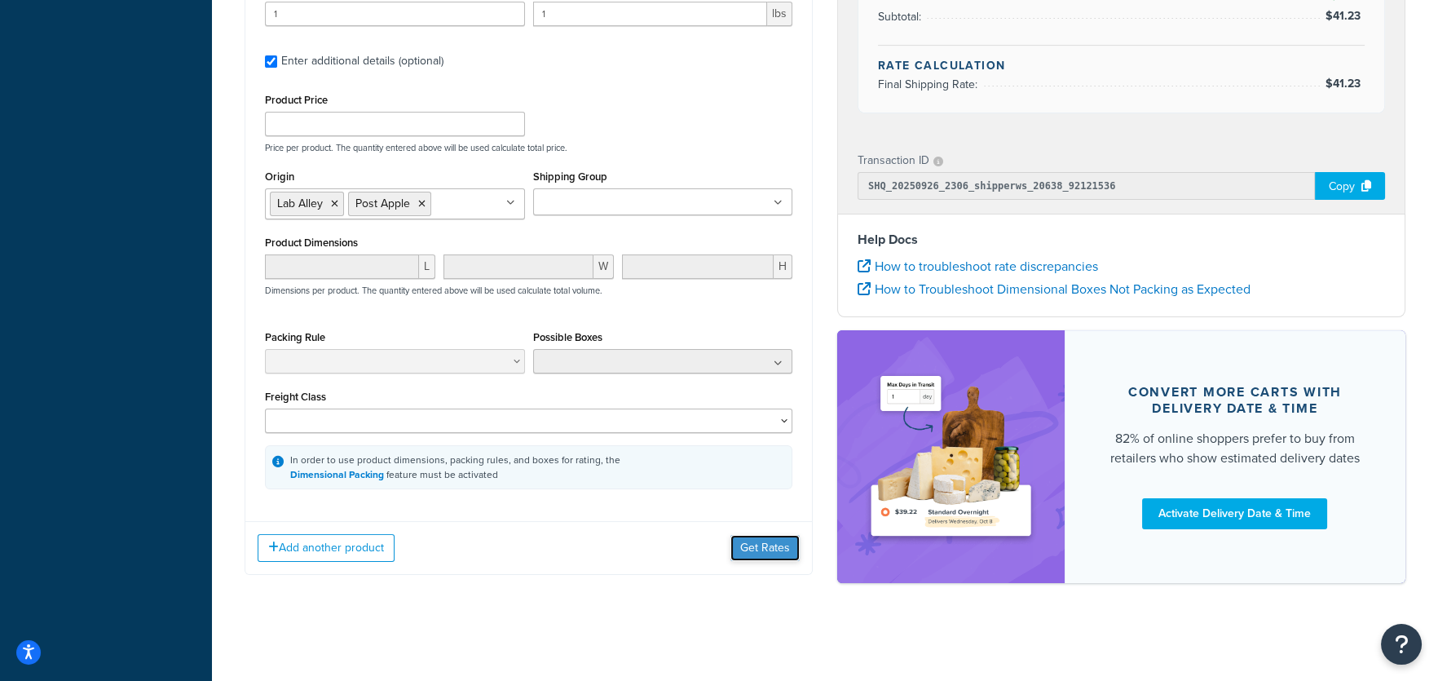
scroll to position [737, 0]
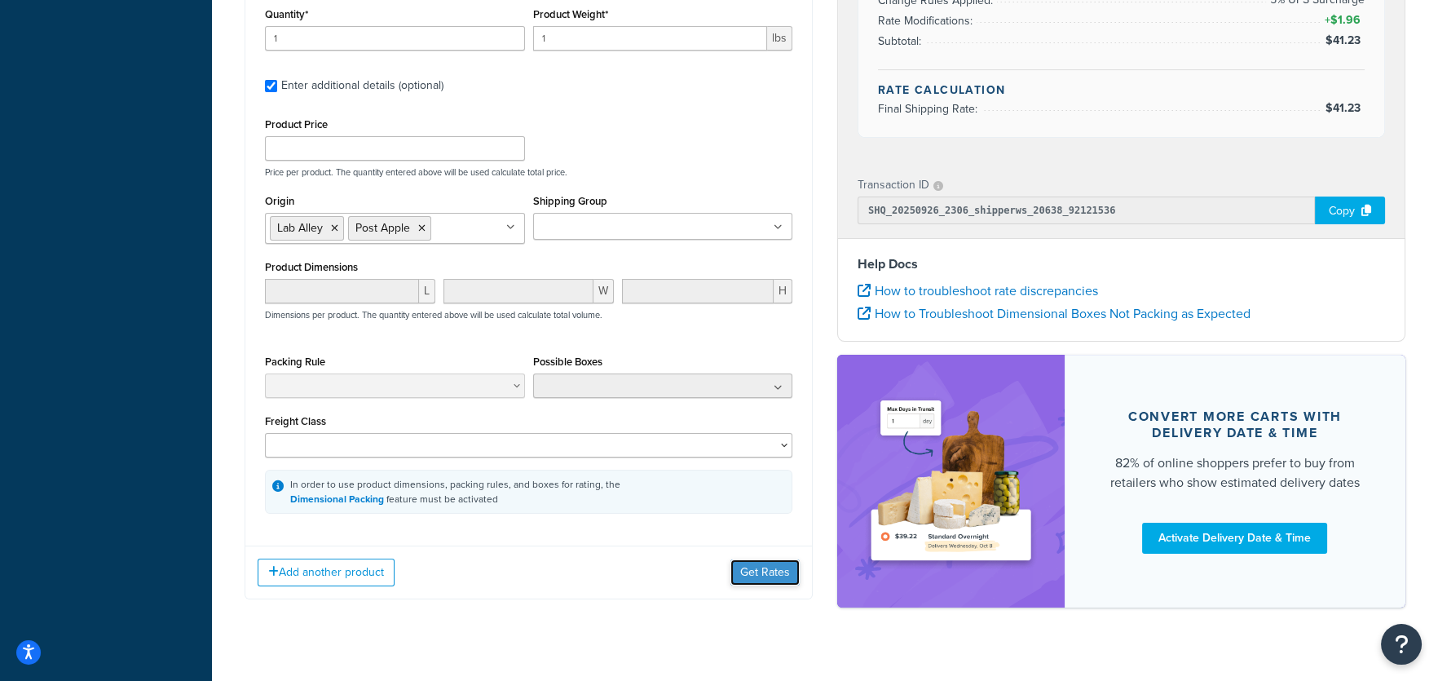
click at [759, 553] on div "Add another product Get Rates" at bounding box center [528, 571] width 567 height 53
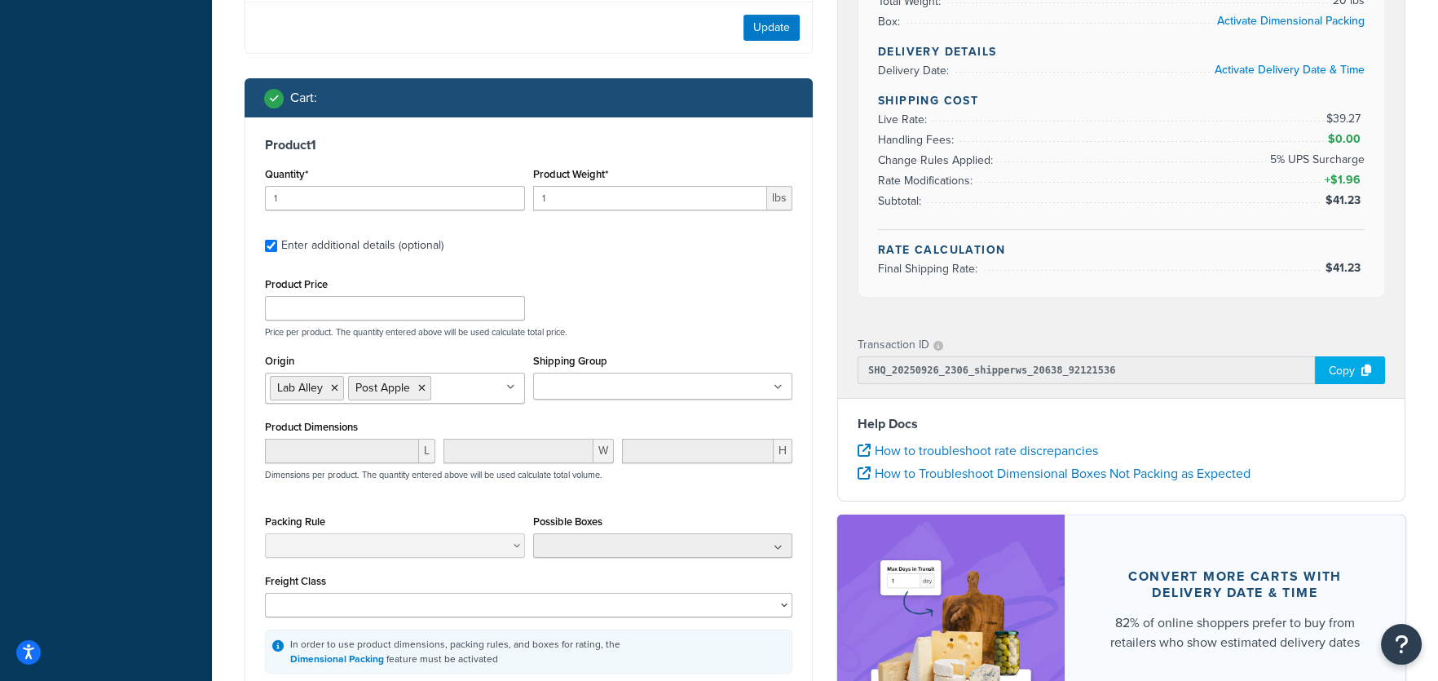
scroll to position [574, 0]
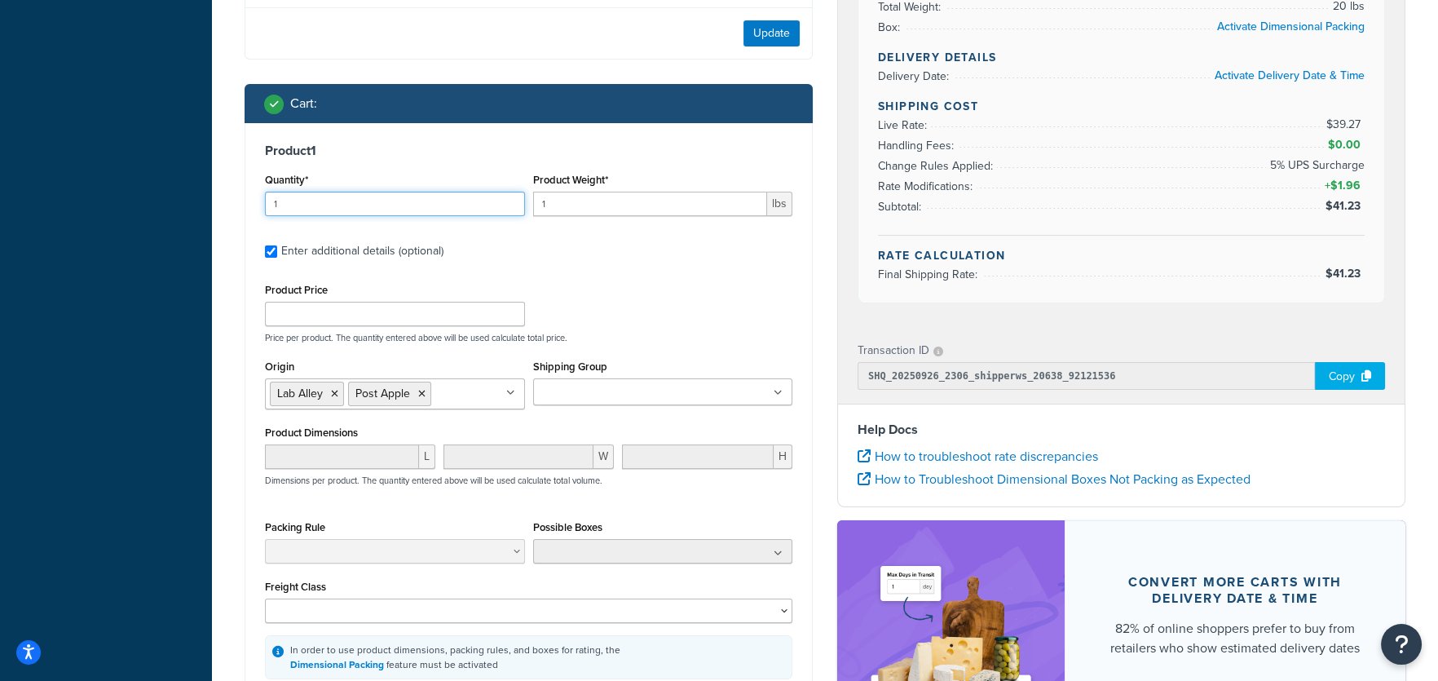
click at [457, 205] on input "1" at bounding box center [395, 204] width 260 height 24
type input "2"
click at [512, 200] on input "2" at bounding box center [395, 204] width 260 height 24
click at [658, 309] on div "Product Price Price per product. The quantity entered above will be used calcul…" at bounding box center [529, 311] width 536 height 64
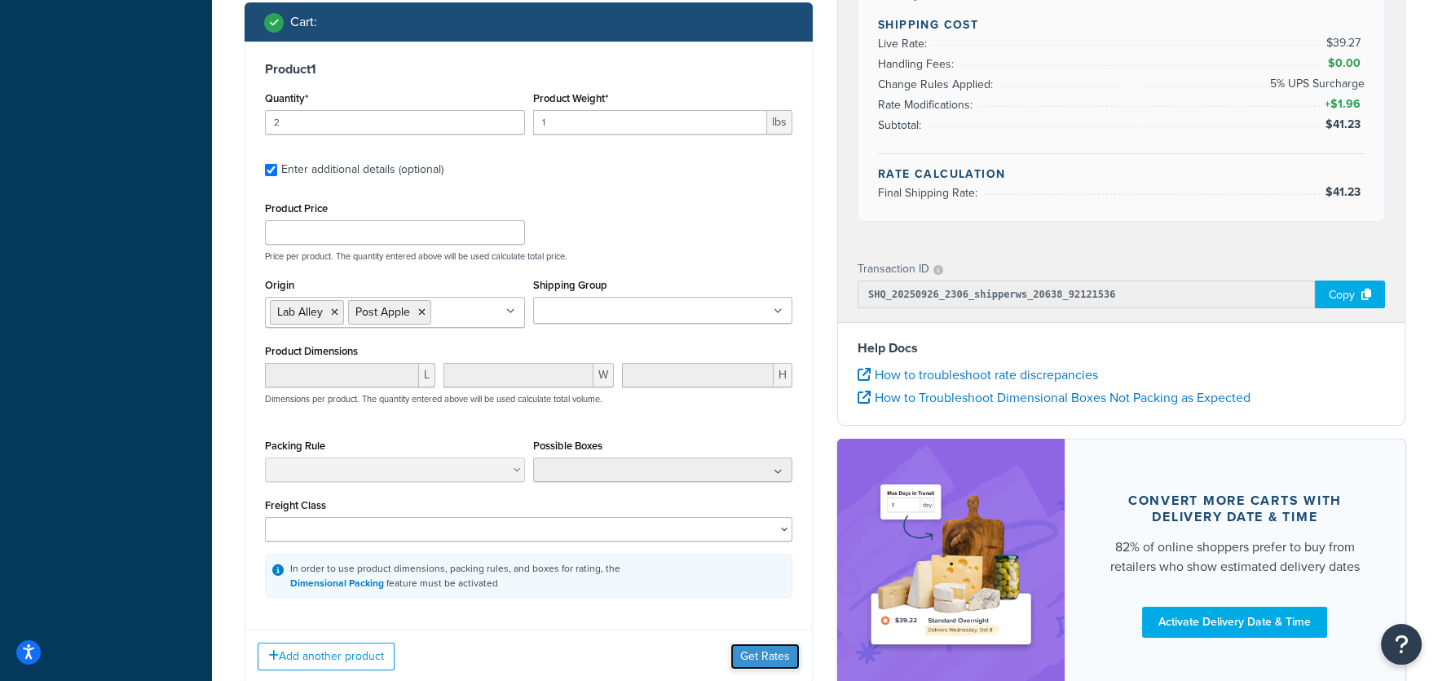
click at [761, 652] on button "Get Rates" at bounding box center [764, 656] width 69 height 26
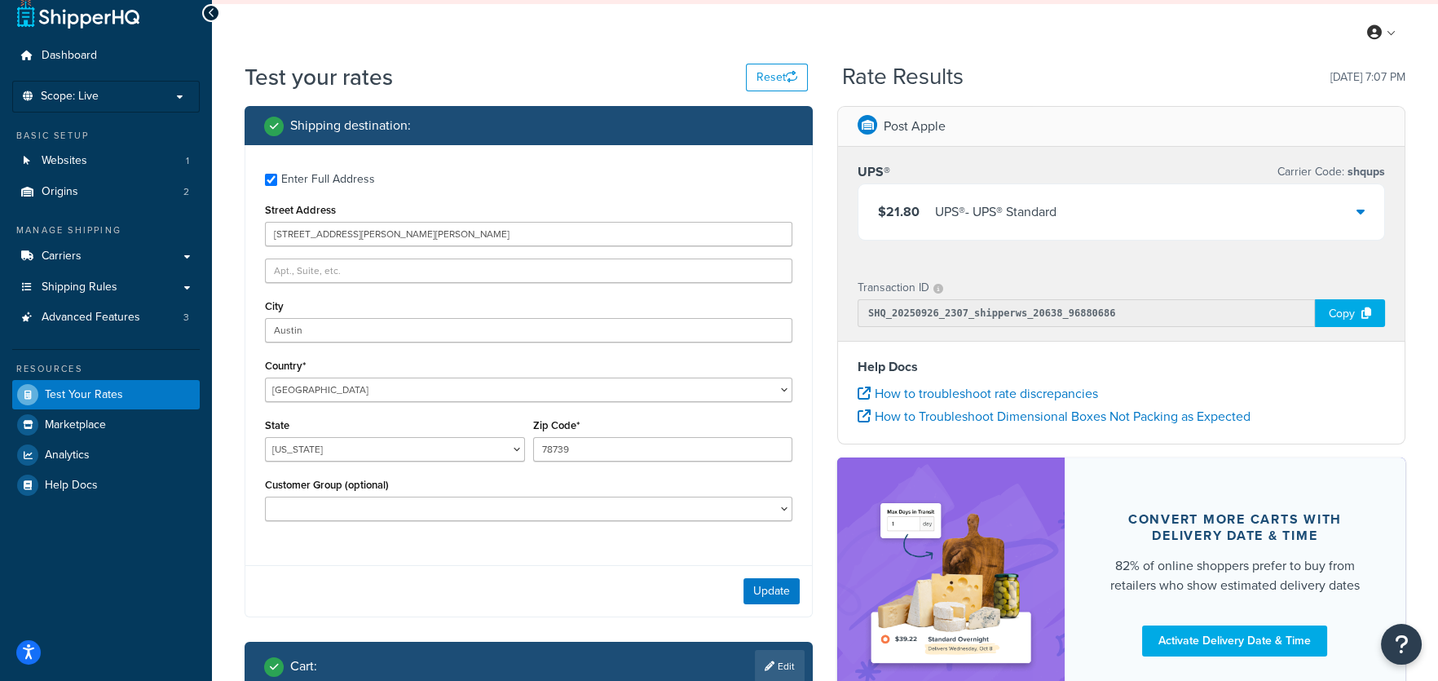
scroll to position [5, 0]
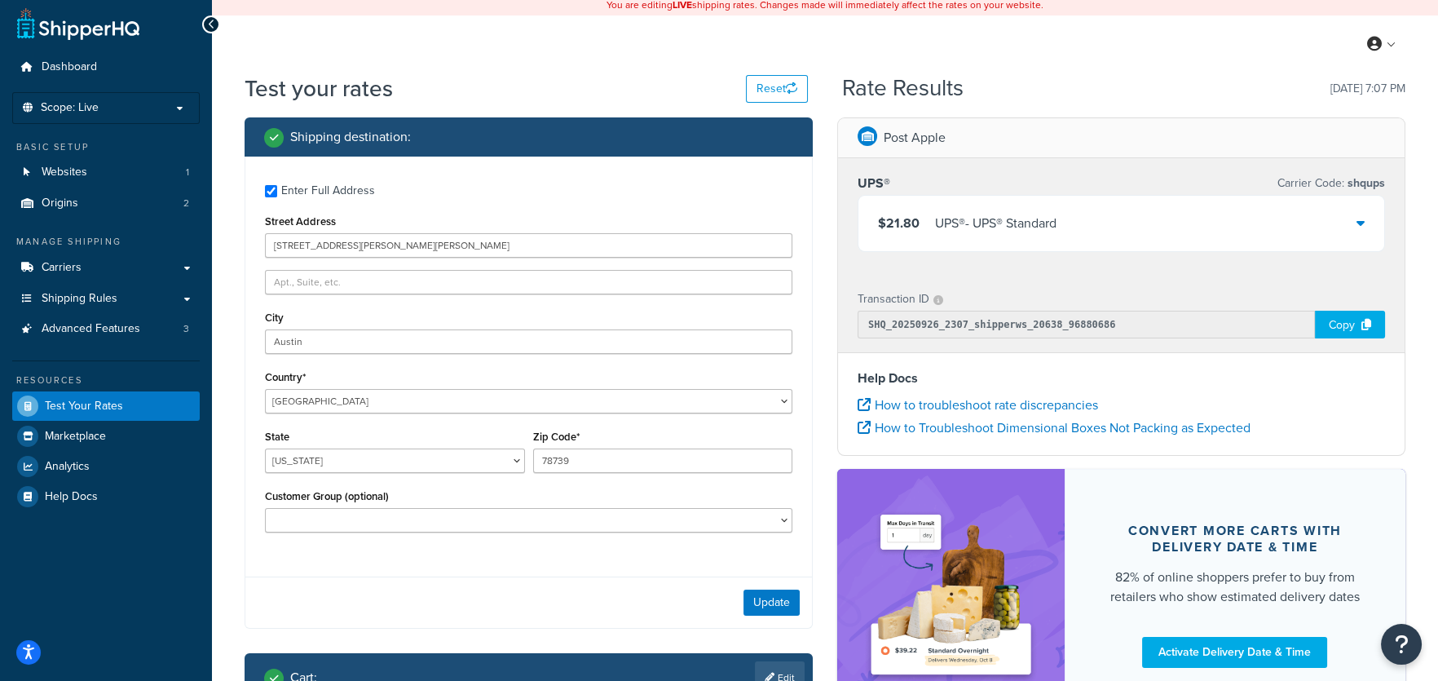
click at [1357, 223] on icon at bounding box center [1360, 222] width 8 height 13
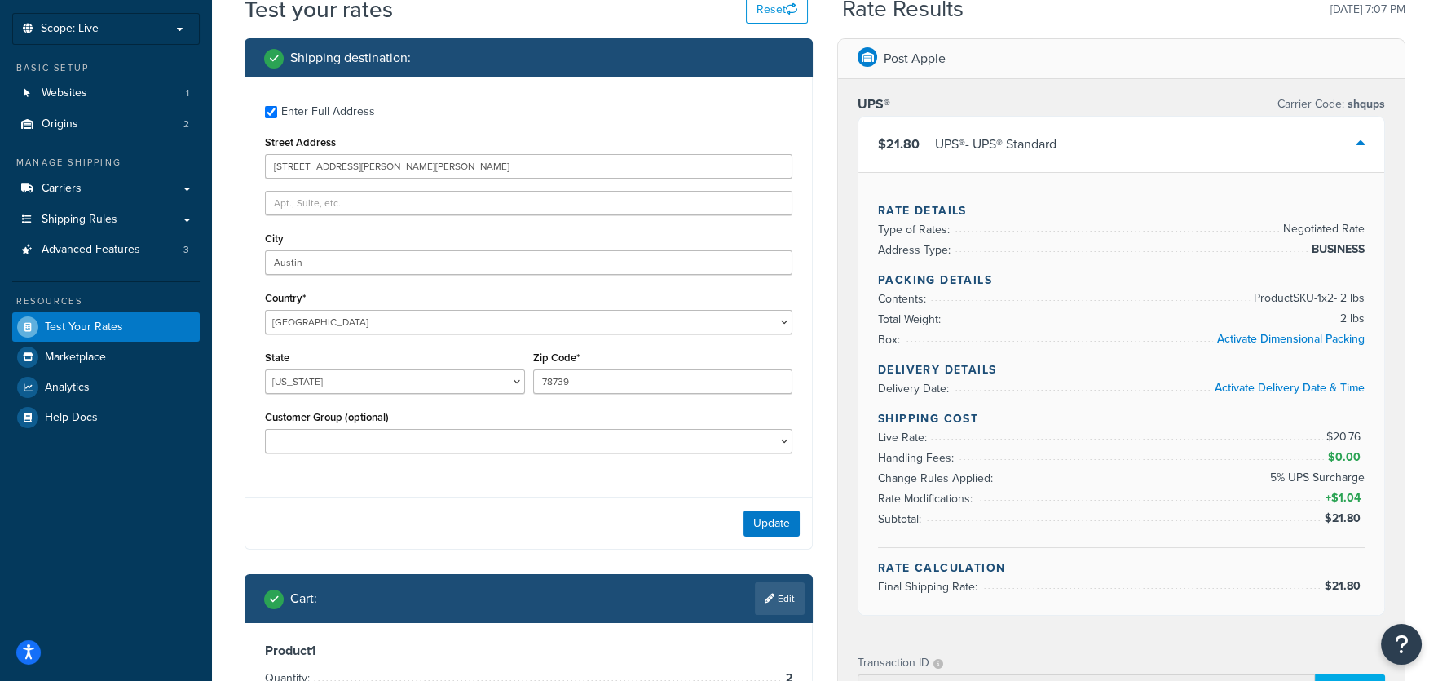
scroll to position [61, 0]
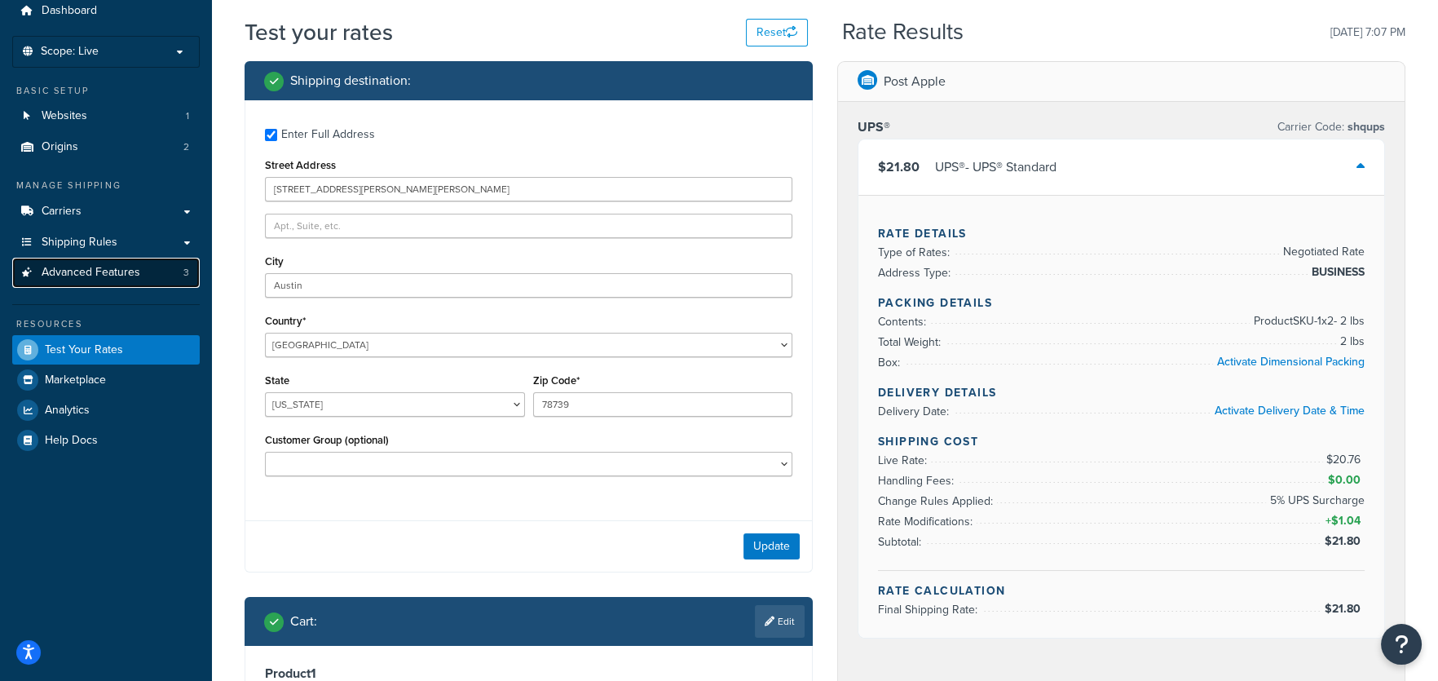
click at [128, 275] on span "Advanced Features" at bounding box center [91, 273] width 99 height 14
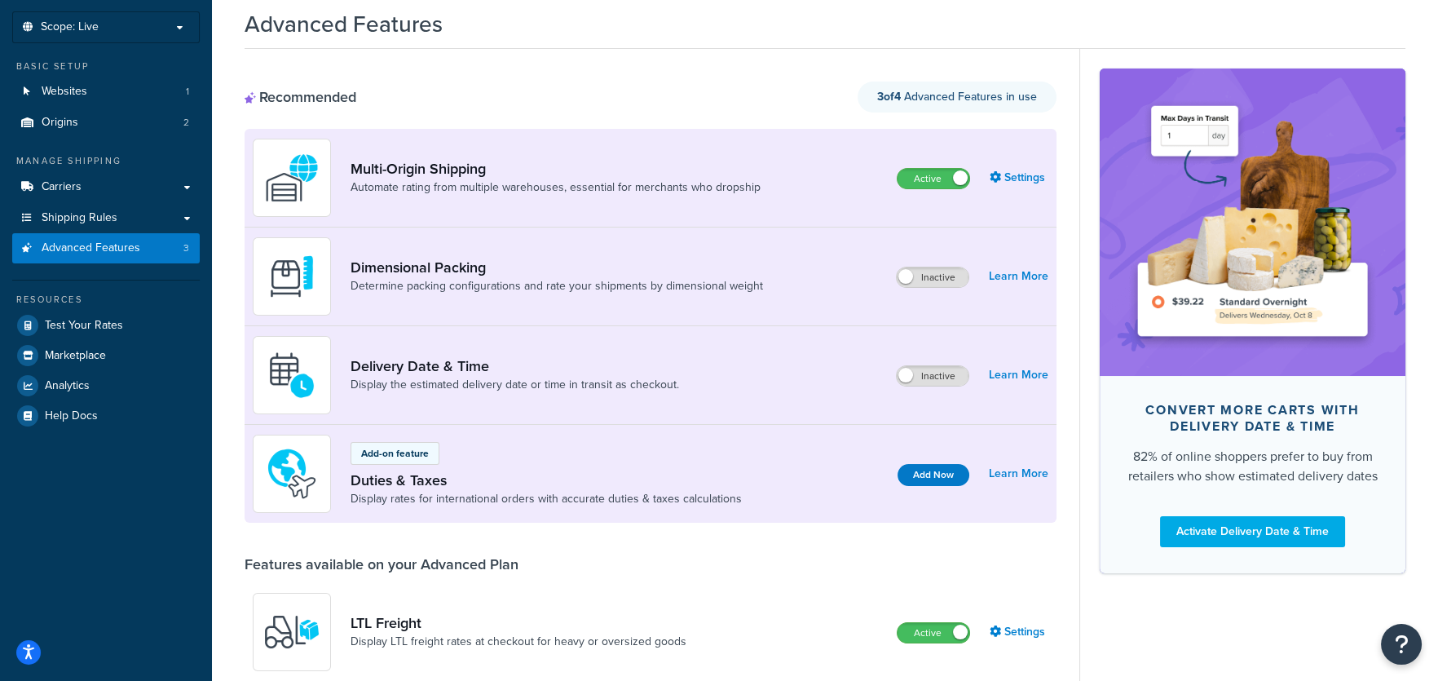
scroll to position [69, 0]
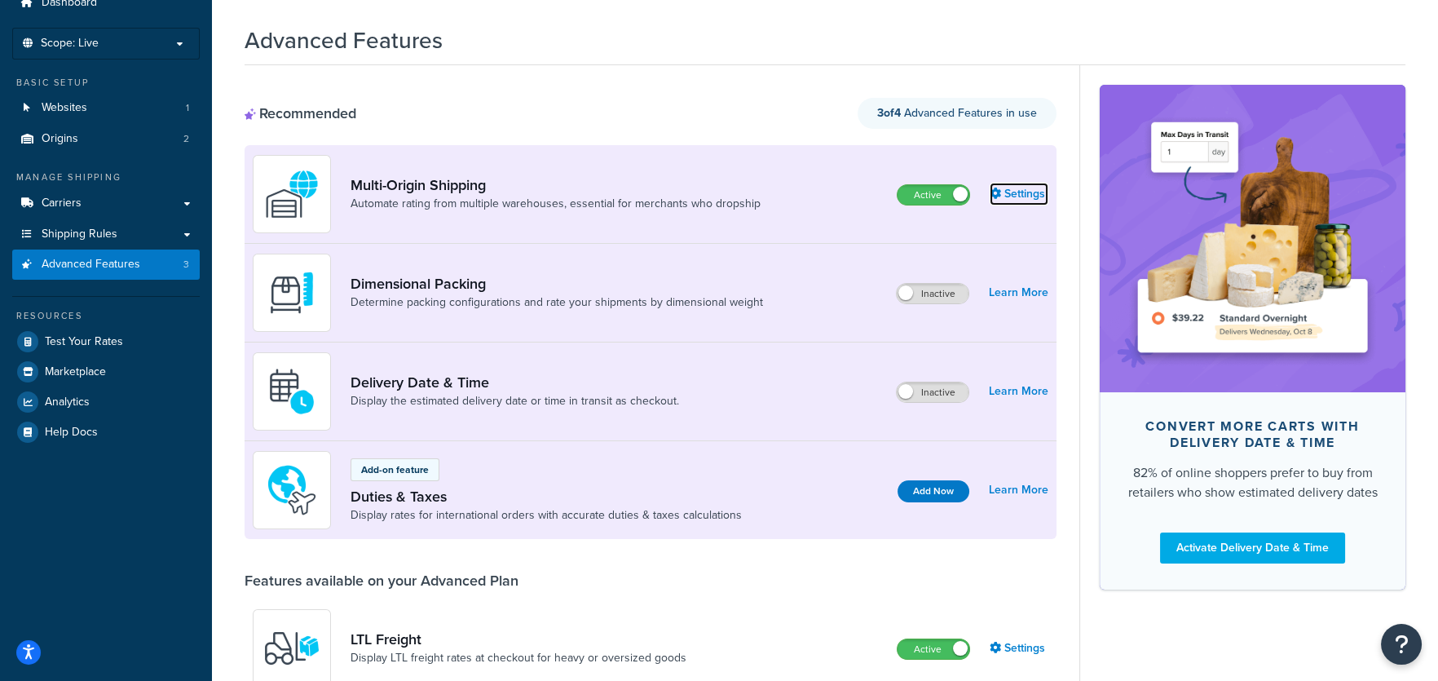
click at [1011, 194] on link "Settings" at bounding box center [1019, 194] width 59 height 23
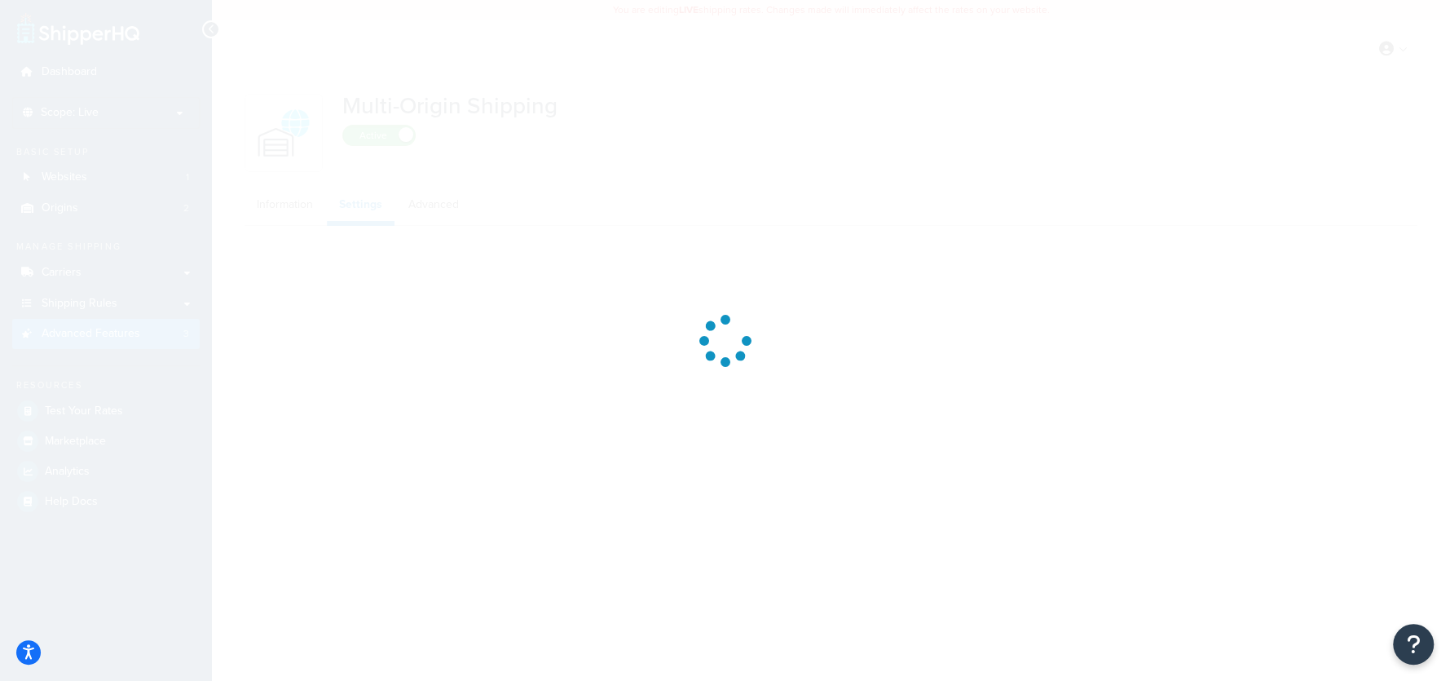
select select "false"
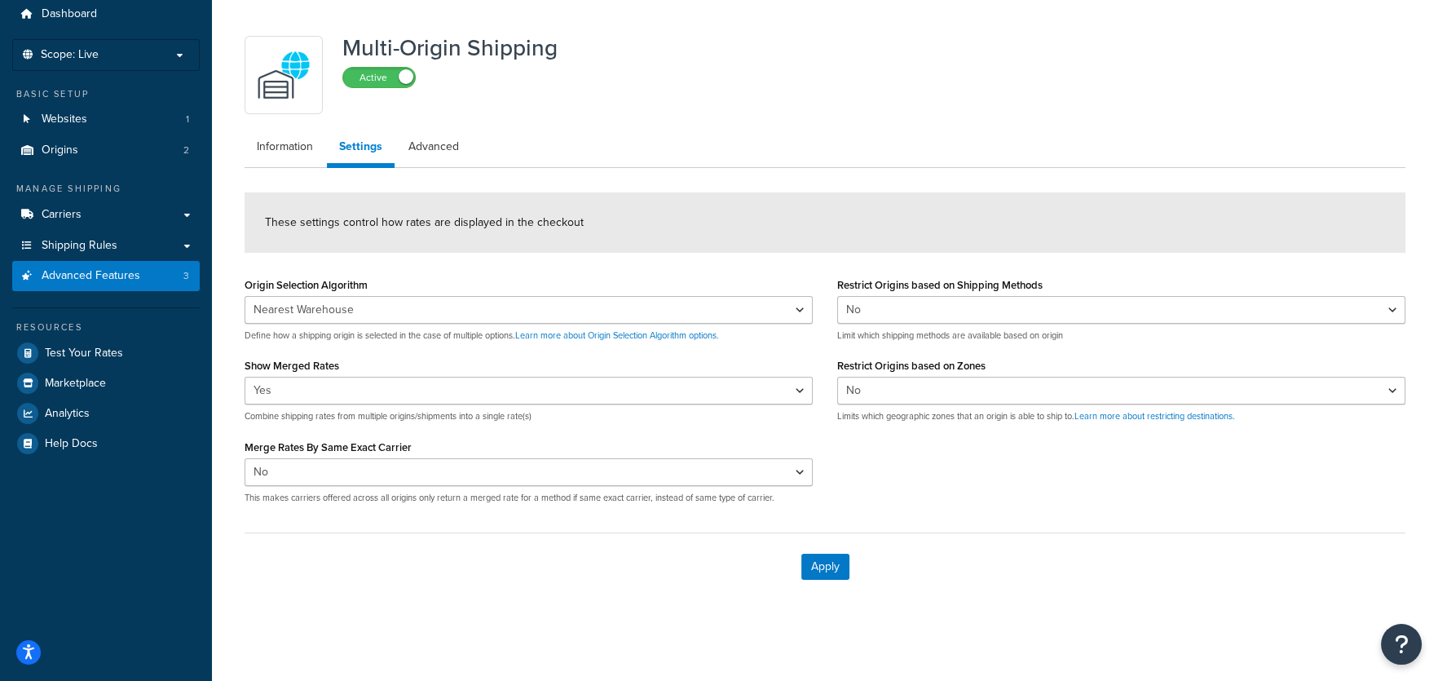
scroll to position [59, 0]
click at [943, 311] on select "Yes No" at bounding box center [1121, 309] width 568 height 28
click at [438, 137] on link "Advanced" at bounding box center [433, 146] width 75 height 33
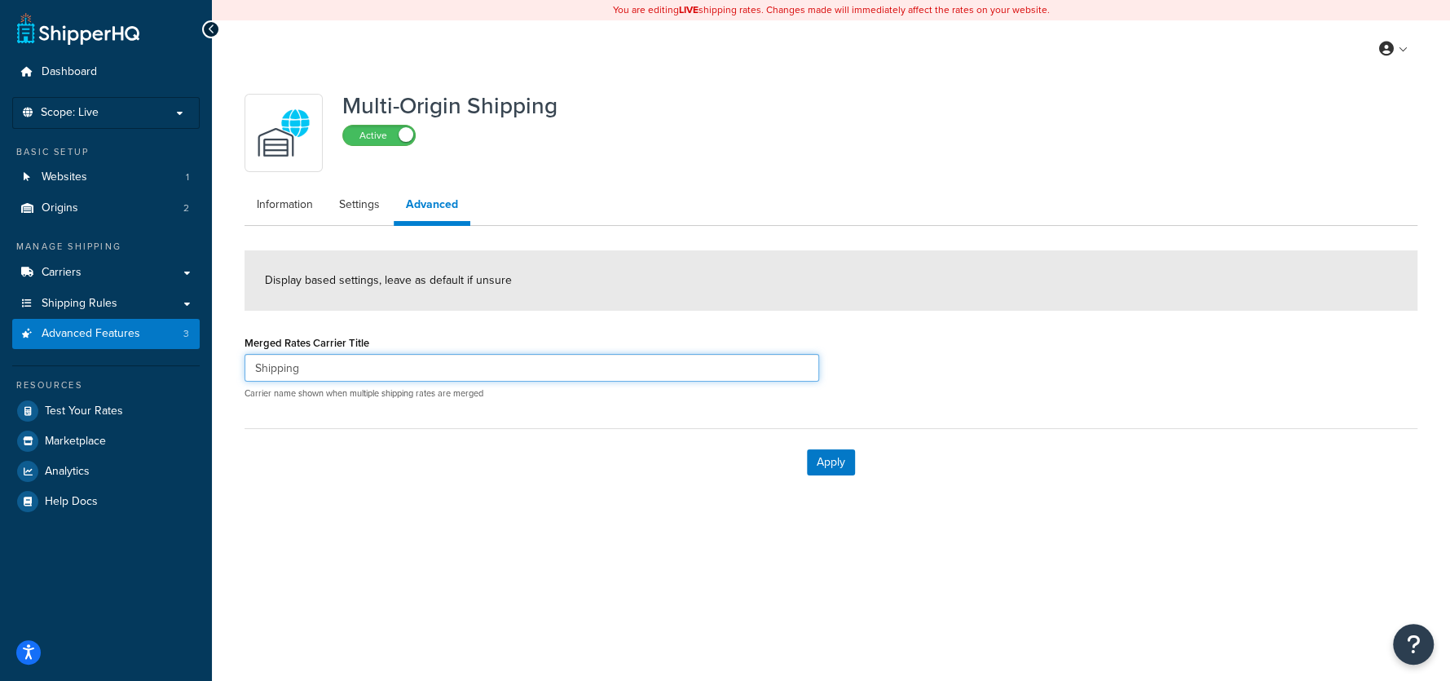
click at [345, 375] on input "Shipping" at bounding box center [532, 368] width 575 height 28
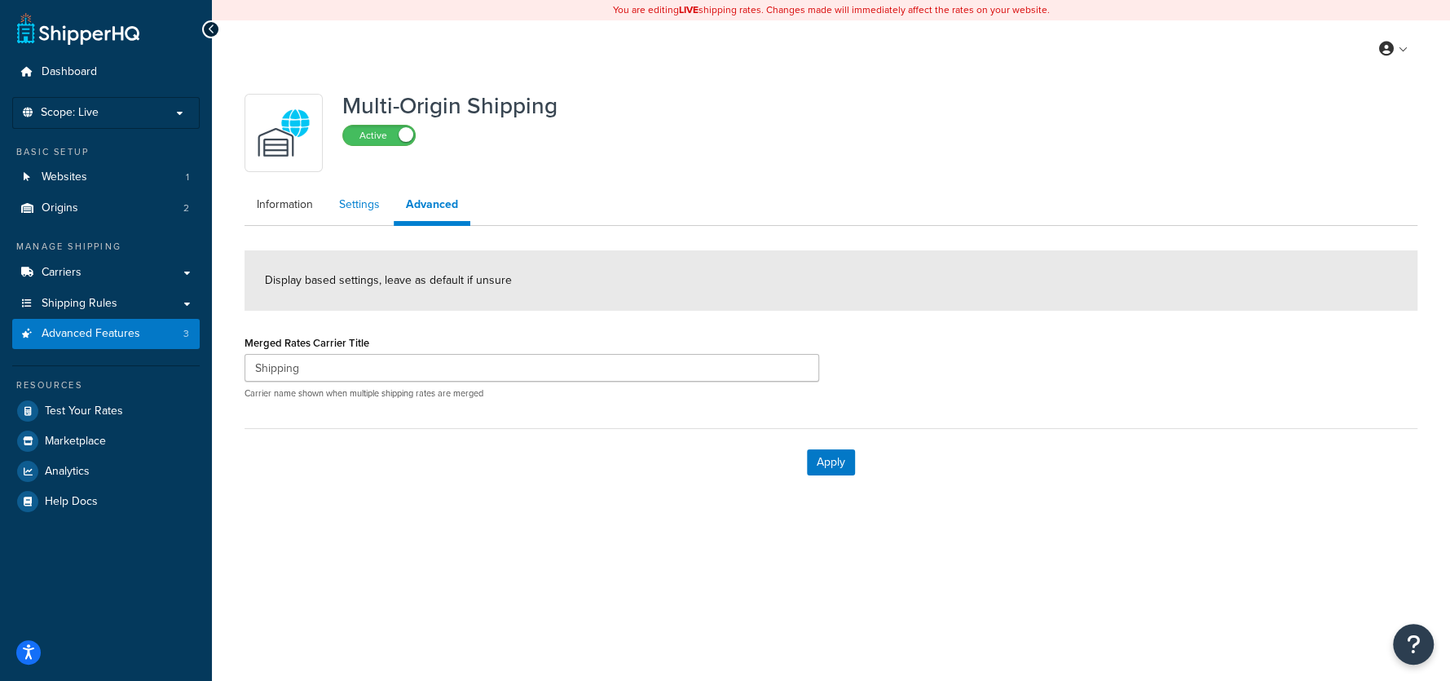
click at [361, 205] on link "Settings" at bounding box center [359, 204] width 65 height 33
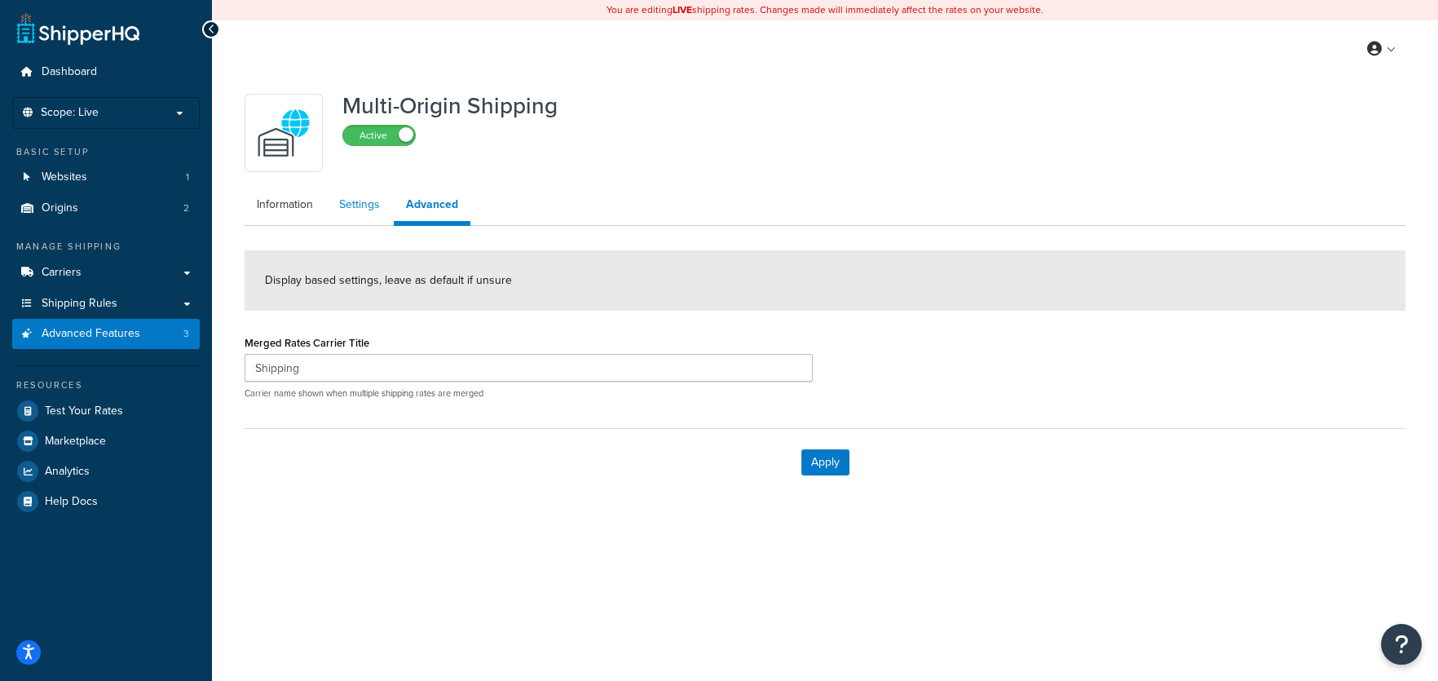
select select "false"
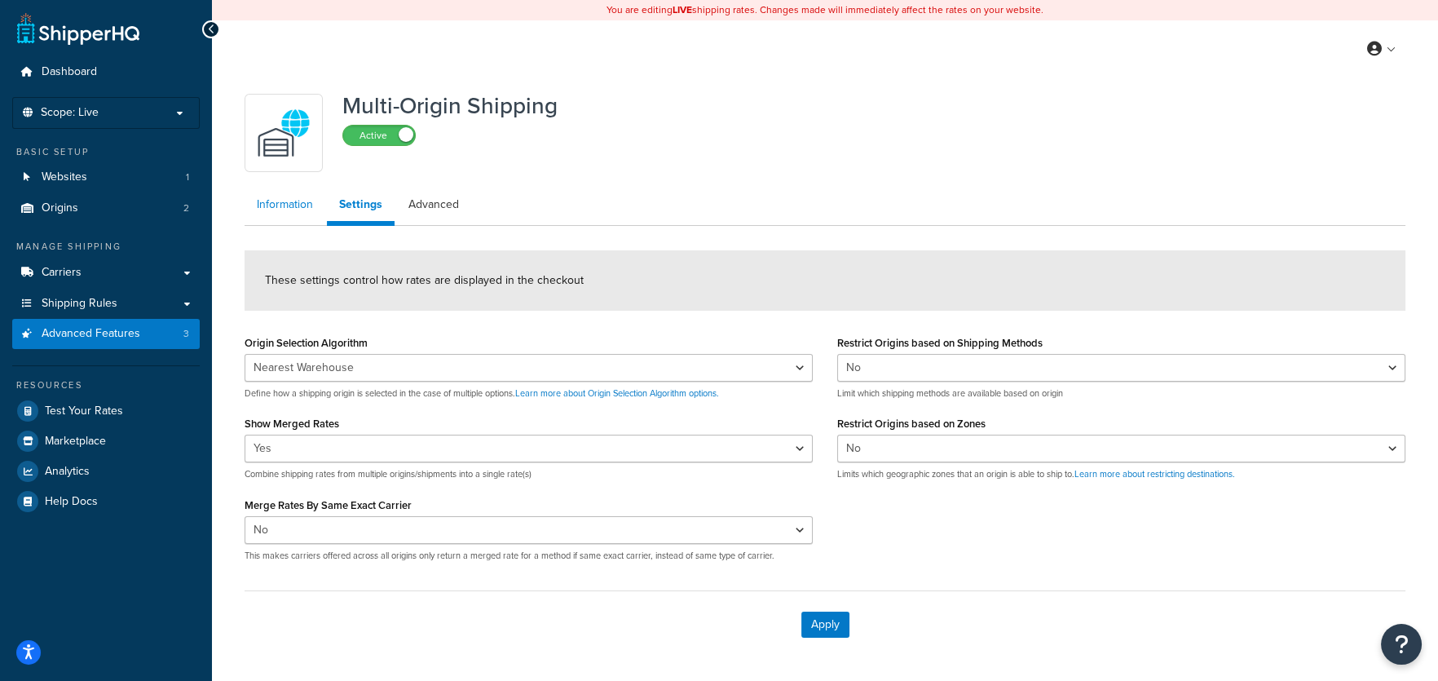
click at [280, 210] on link "Information" at bounding box center [285, 204] width 81 height 33
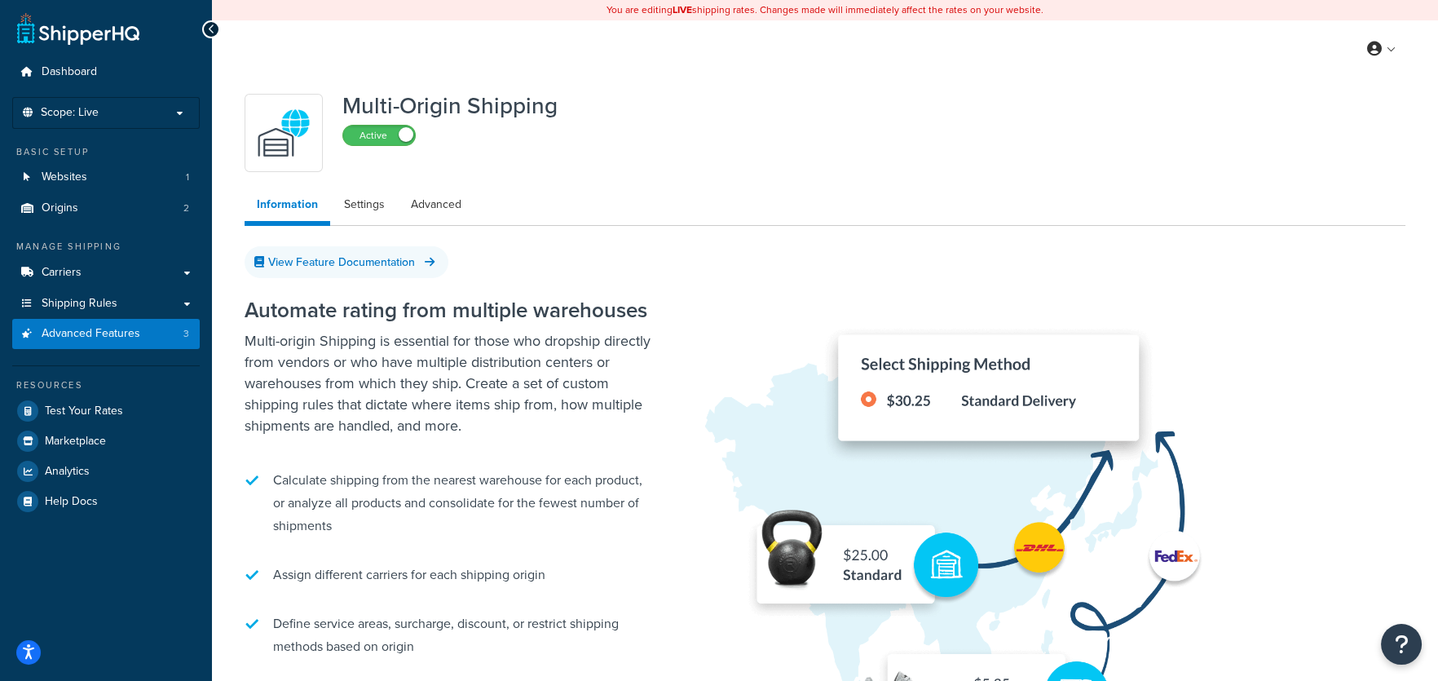
click at [790, 203] on ul "Information Settings Advanced" at bounding box center [825, 206] width 1161 height 37
